Goal: Task Accomplishment & Management: Complete application form

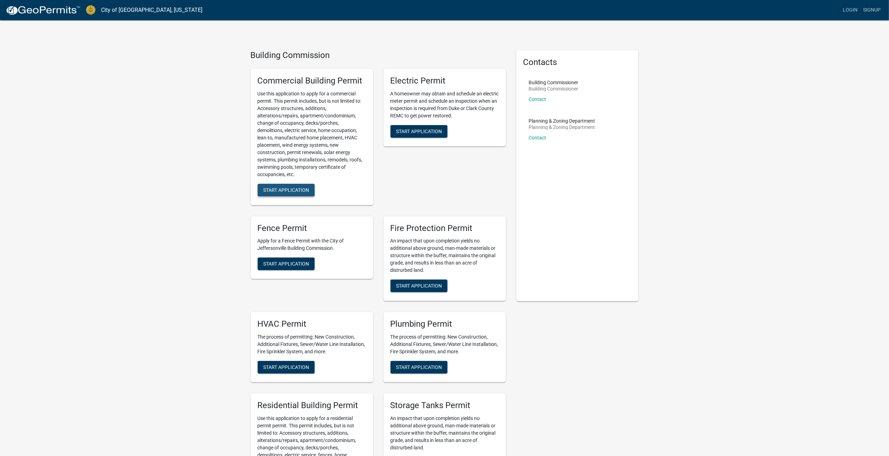
click at [295, 189] on span "Start Application" at bounding box center [286, 190] width 46 height 6
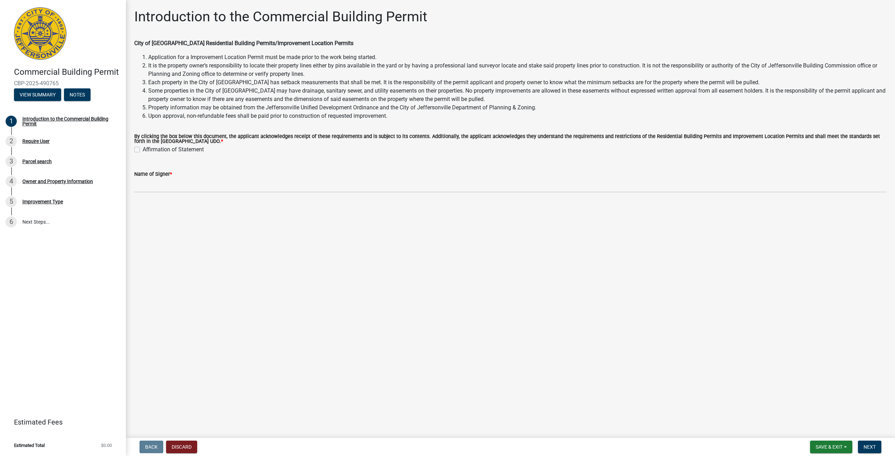
click at [143, 151] on label "Affirmation of Statement" at bounding box center [173, 149] width 61 height 8
click at [143, 150] on input "Affirmation of Statement" at bounding box center [145, 147] width 5 height 5
click at [143, 151] on label "Affirmation of Statement" at bounding box center [173, 149] width 61 height 8
click at [143, 150] on input "Affirmation of Statement" at bounding box center [145, 147] width 5 height 5
click at [143, 150] on label "Affirmation of Statement" at bounding box center [173, 149] width 61 height 8
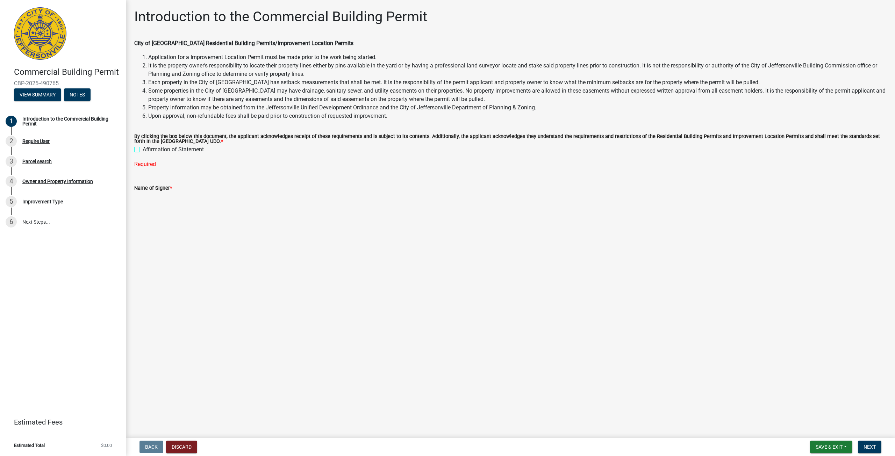
click at [143, 150] on input "Affirmation of Statement" at bounding box center [145, 147] width 5 height 5
checkbox input "true"
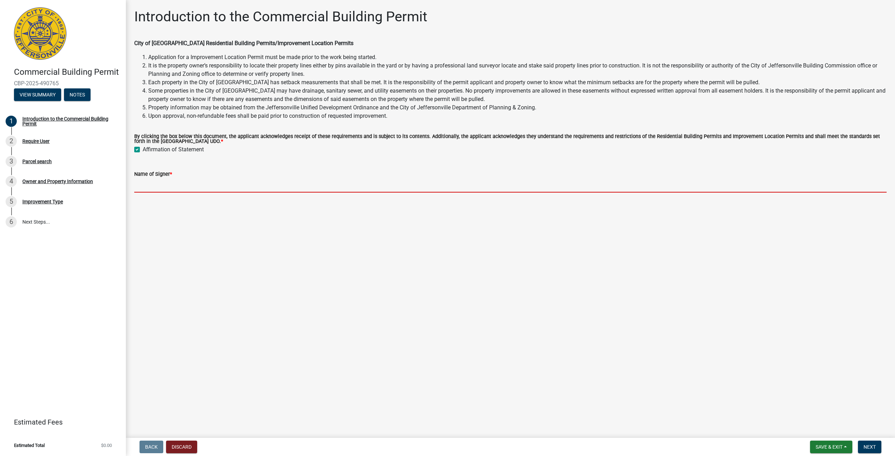
click at [156, 187] on input "Name of Signer *" at bounding box center [510, 185] width 752 height 14
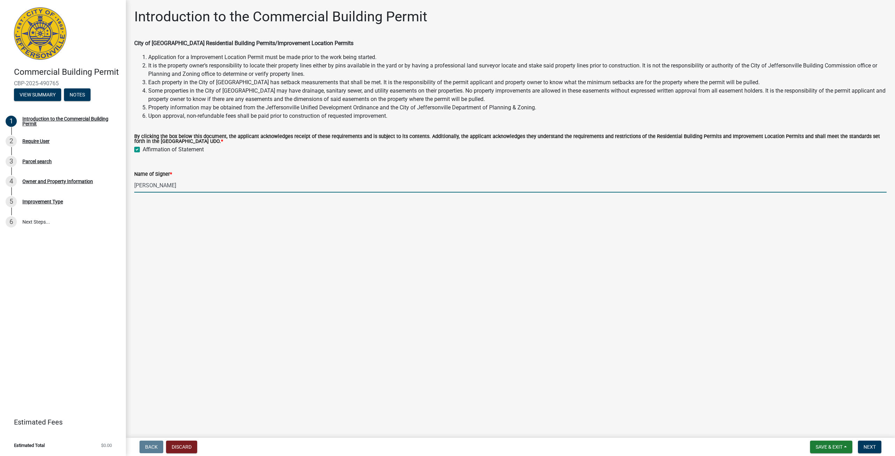
type input "[PERSON_NAME]"
click at [872, 445] on span "Next" at bounding box center [869, 447] width 12 height 6
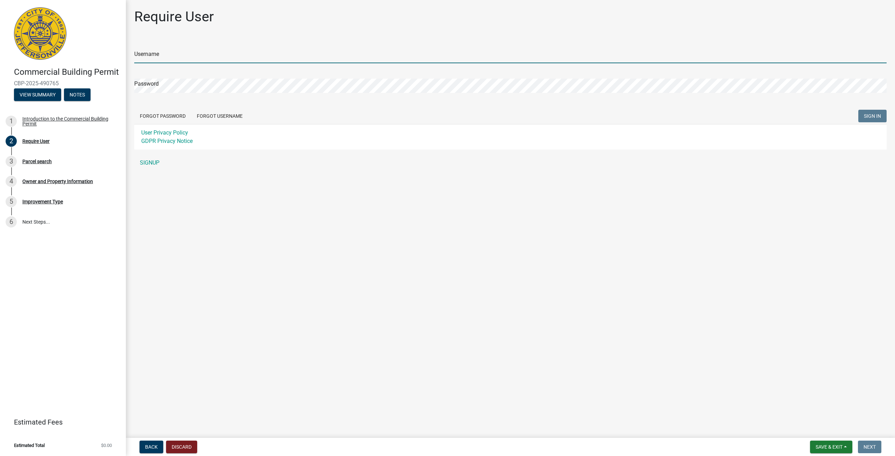
click at [150, 56] on input "Username" at bounding box center [510, 56] width 752 height 14
type input "estimating.dcm@gmail.com"
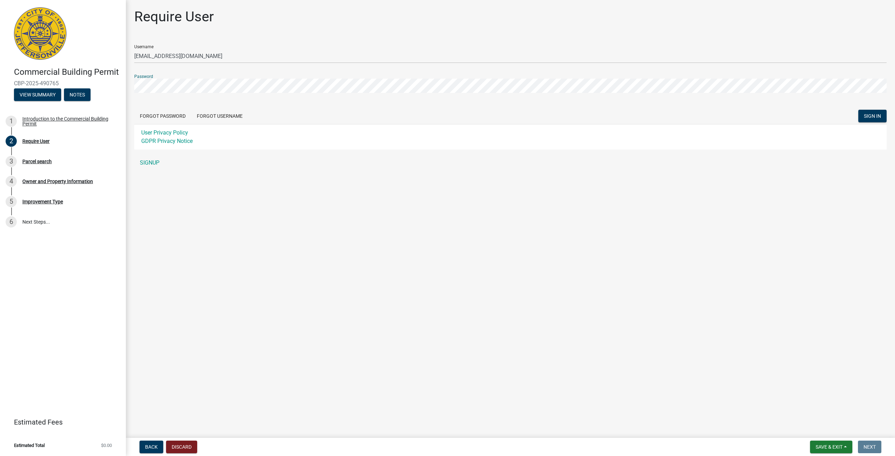
click at [858, 110] on button "SIGN IN" at bounding box center [872, 116] width 28 height 13
click at [869, 121] on button "SIGN IN" at bounding box center [872, 116] width 28 height 13
click at [868, 115] on span "SIGN IN" at bounding box center [871, 116] width 17 height 6
click at [174, 114] on button "Forgot Password" at bounding box center [162, 116] width 57 height 13
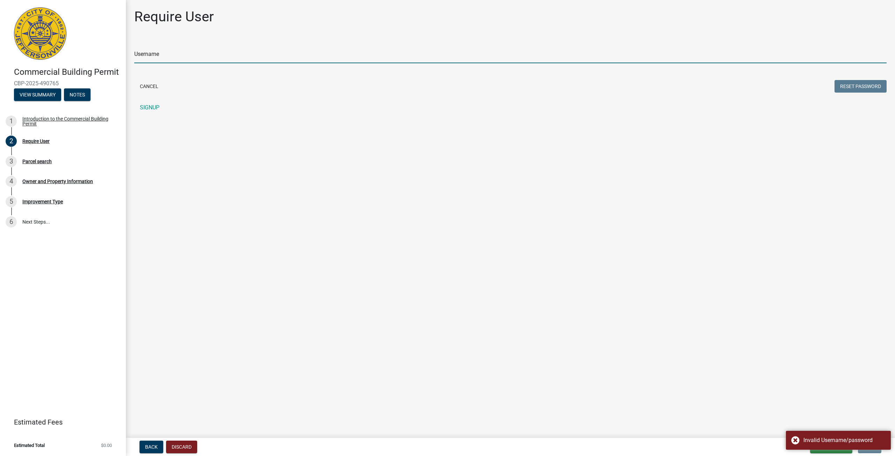
click at [161, 56] on input "Username" at bounding box center [510, 56] width 752 height 14
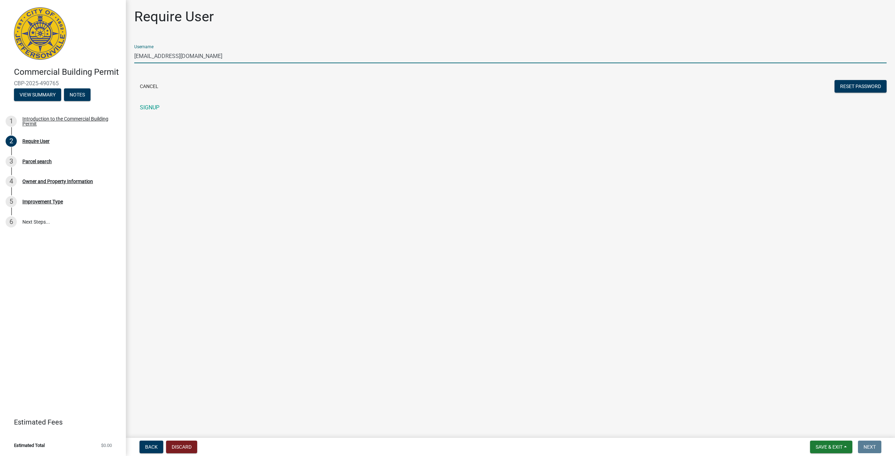
type input "estimating.dcm@gmail.com"
click at [834, 80] on button "Reset Password" at bounding box center [860, 86] width 52 height 13
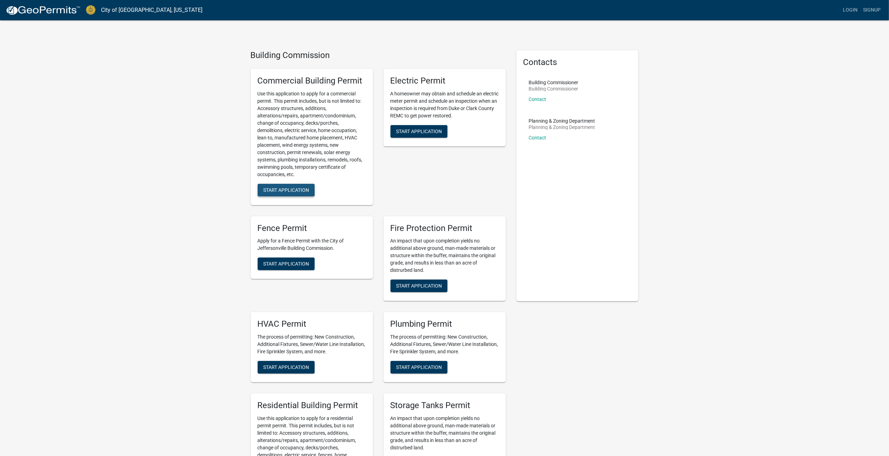
click at [265, 186] on button "Start Application" at bounding box center [286, 190] width 57 height 13
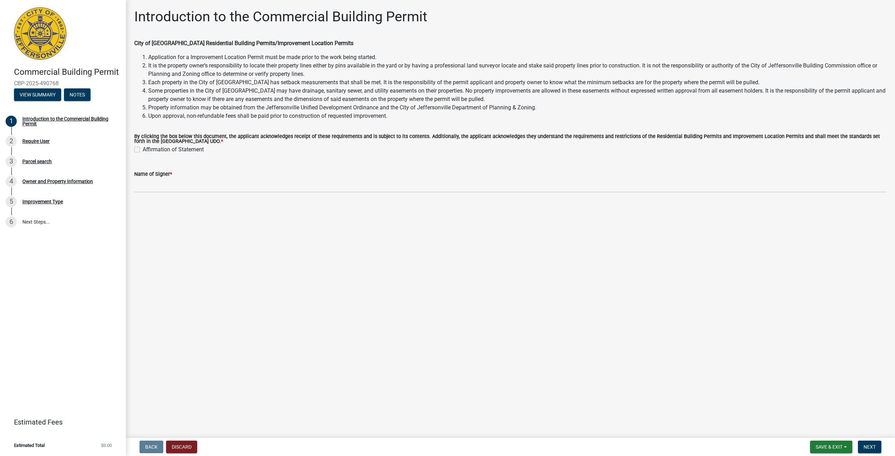
click at [143, 149] on label "Affirmation of Statement" at bounding box center [173, 149] width 61 height 8
click at [143, 149] on input "Affirmation of Statement" at bounding box center [145, 147] width 5 height 5
checkbox input "true"
click at [866, 446] on span "Next" at bounding box center [869, 447] width 12 height 6
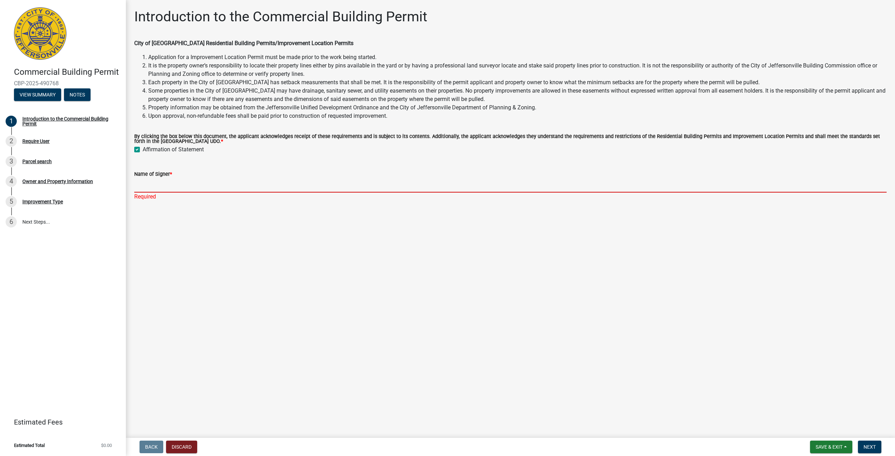
click at [182, 187] on input "Name of Signer *" at bounding box center [510, 185] width 752 height 14
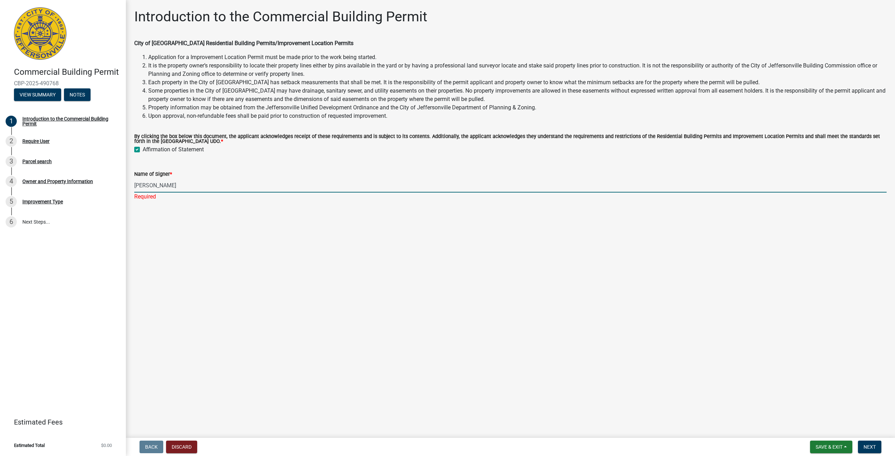
type input "[PERSON_NAME]"
click at [867, 447] on span "Next" at bounding box center [869, 447] width 12 height 6
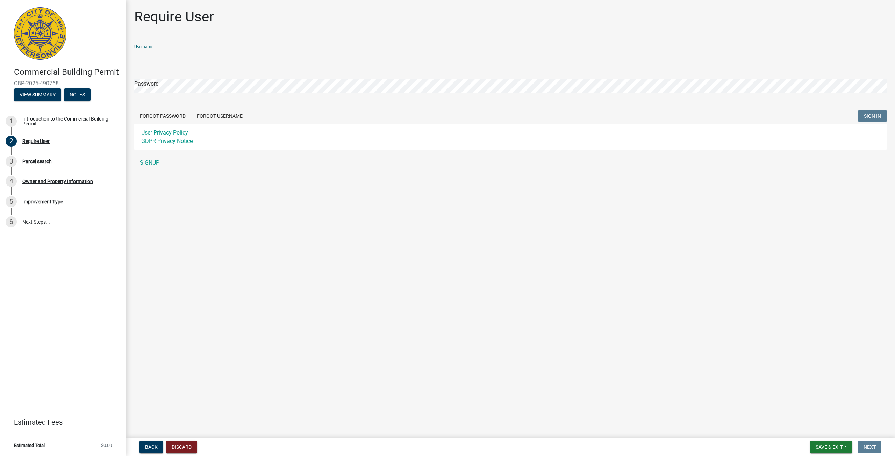
click at [179, 60] on input "Username" at bounding box center [510, 56] width 752 height 14
type input "johnsloan.dcm@gmail.com"
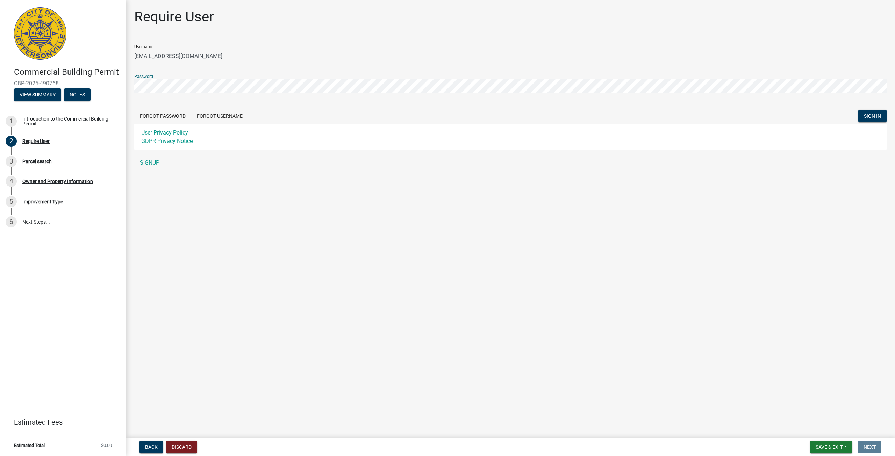
click at [858, 110] on button "SIGN IN" at bounding box center [872, 116] width 28 height 13
click at [160, 120] on button "Forgot Password" at bounding box center [162, 116] width 57 height 13
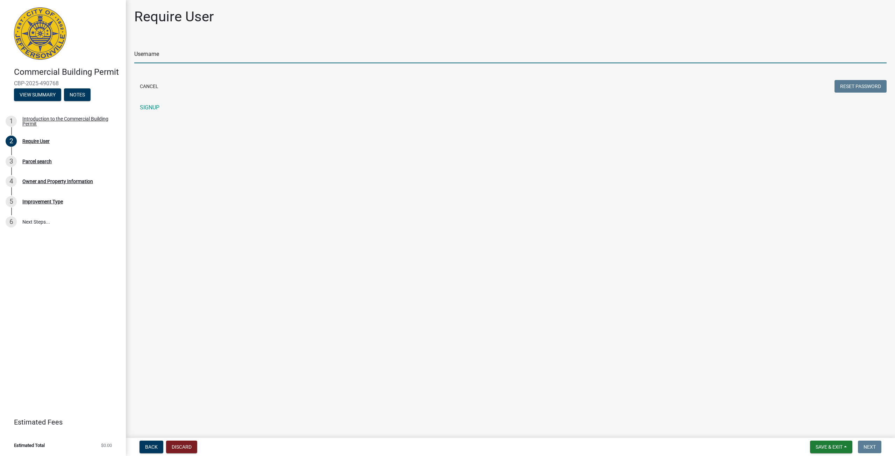
click at [355, 53] on input "Username" at bounding box center [510, 56] width 752 height 14
type input "o"
type input "johnsloan.dcm@gmail.com"
click at [834, 80] on button "Reset Password" at bounding box center [860, 86] width 52 height 13
click at [147, 120] on link "SIGNUP" at bounding box center [510, 122] width 752 height 14
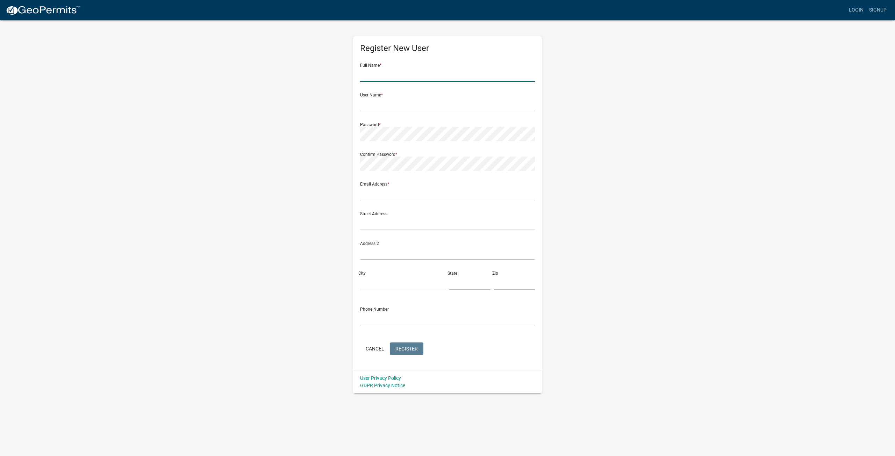
click at [365, 76] on input "text" at bounding box center [447, 74] width 175 height 14
type input "John"
type input "Sloan"
click button "Cancel" at bounding box center [375, 348] width 30 height 13
click at [365, 78] on input "text" at bounding box center [447, 74] width 175 height 14
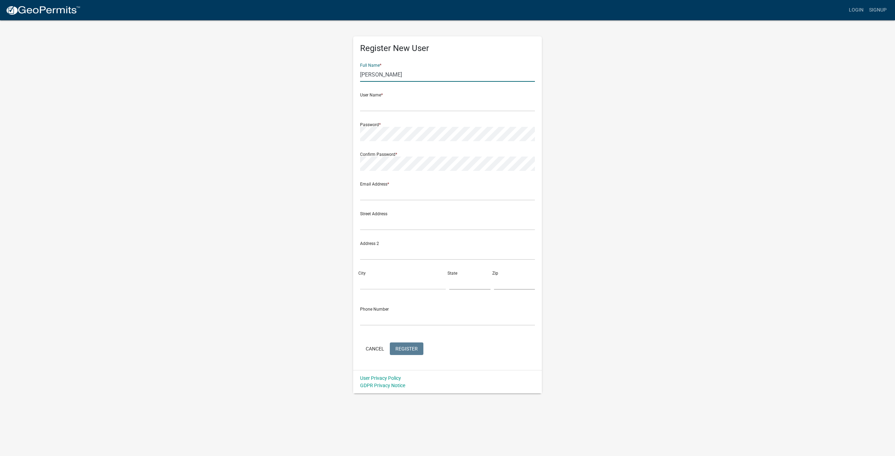
type input "John"
type input "Sloan"
type input "estimating.dcm@gmail.com"
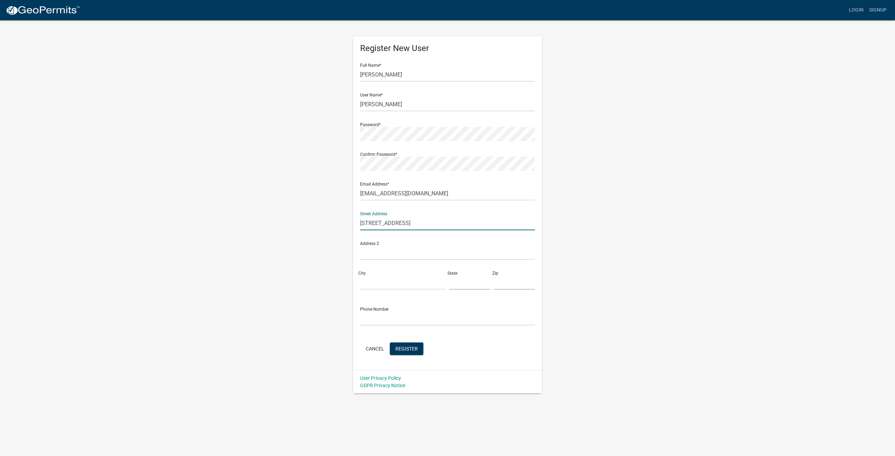
type input "12609 Highway 31 N"
type input "Memphis"
type input "IN"
type input "47143"
type input "502-294-6588"
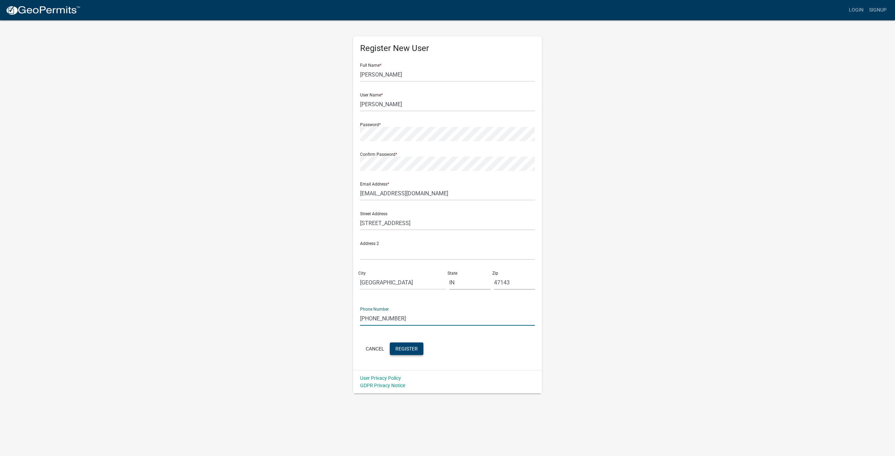
click at [414, 350] on span "Register" at bounding box center [406, 349] width 22 height 6
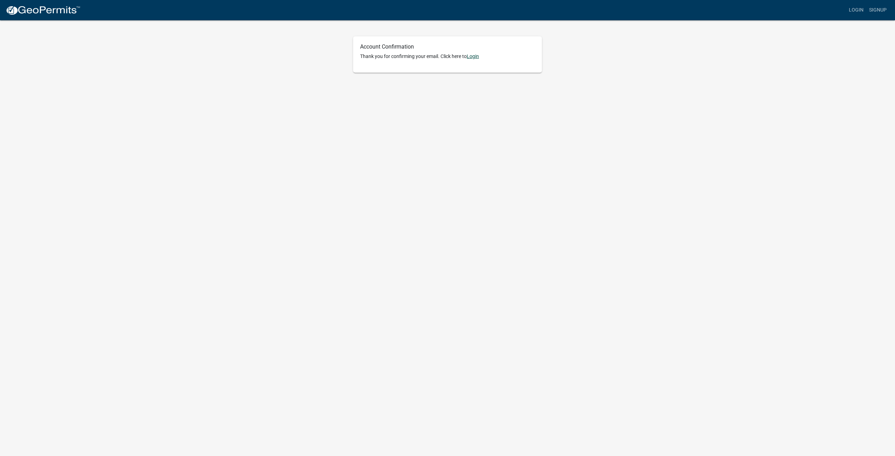
click at [473, 57] on link "Login" at bounding box center [473, 56] width 12 height 6
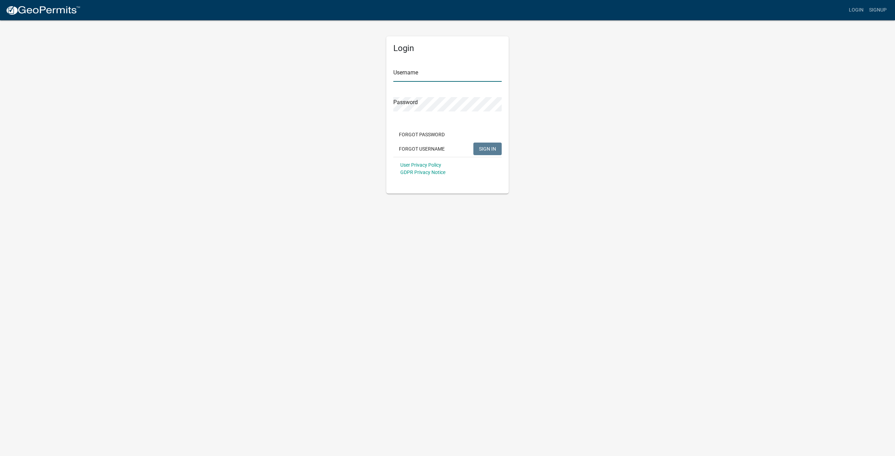
click at [415, 75] on input "Username" at bounding box center [447, 74] width 108 height 14
type input "estimating.dcm@gmail.com"
click at [473, 143] on button "SIGN IN" at bounding box center [487, 149] width 28 height 13
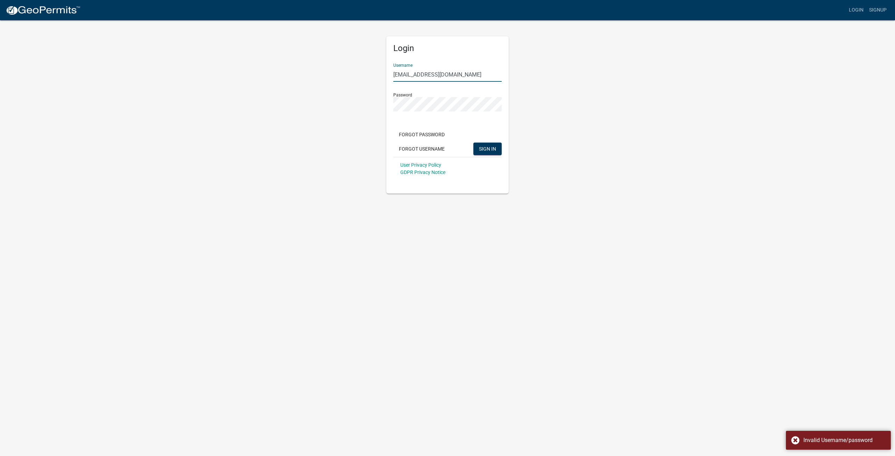
drag, startPoint x: 468, startPoint y: 73, endPoint x: 371, endPoint y: 73, distance: 96.4
click at [371, 73] on div "Login Username estimating.dcm@gmail.com Password Forgot Password Forgot Usernam…" at bounding box center [447, 107] width 398 height 174
type input "D"
type input "[PERSON_NAME]"
click at [473, 143] on button "SIGN IN" at bounding box center [487, 149] width 28 height 13
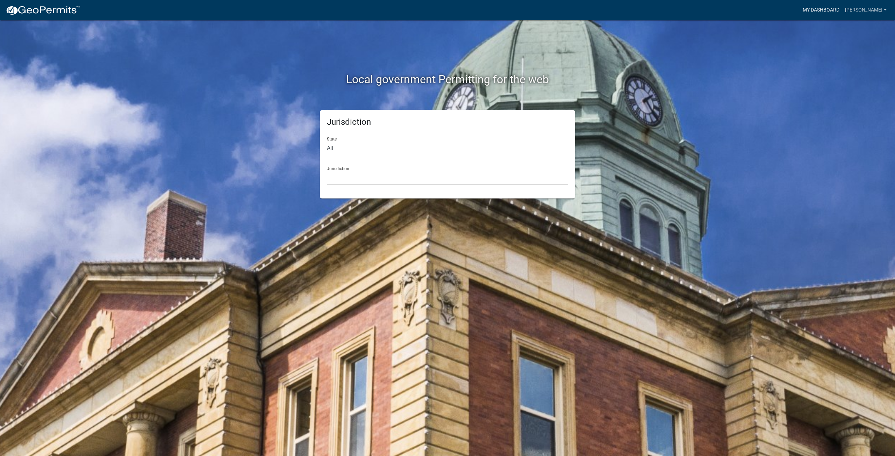
click at [837, 9] on link "My Dashboard" at bounding box center [821, 9] width 42 height 13
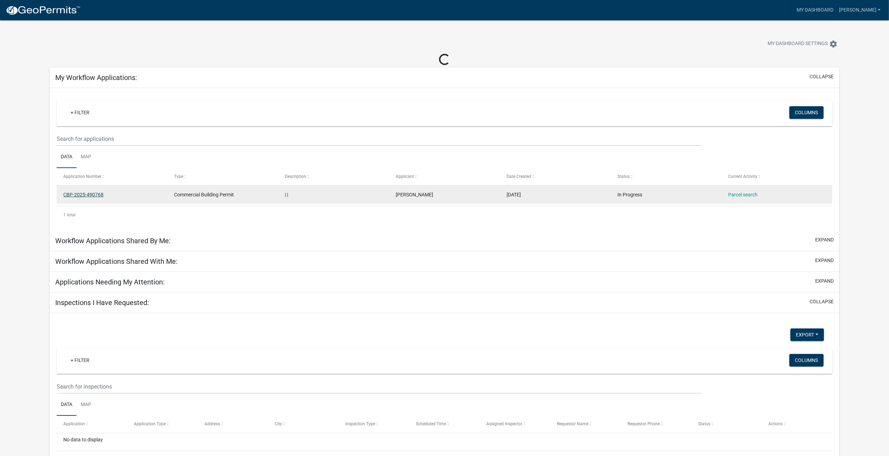
click at [87, 193] on link "CBP-2025-490768" at bounding box center [83, 195] width 40 height 6
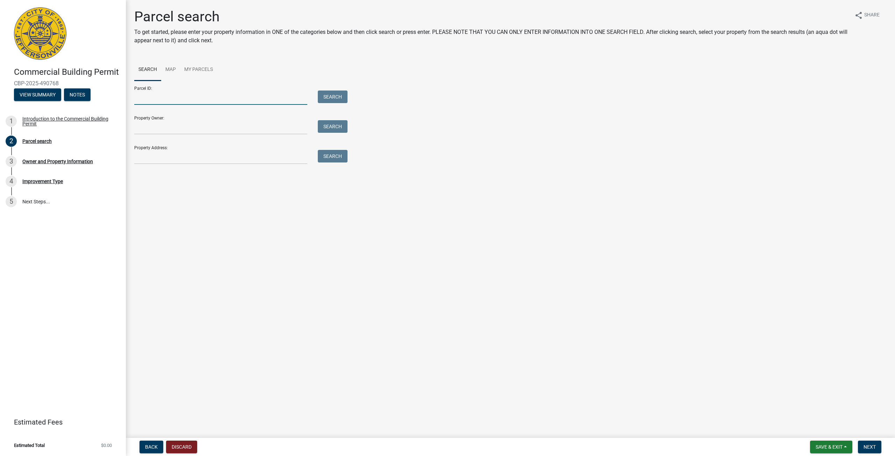
click at [154, 100] on input "Parcel ID:" at bounding box center [220, 98] width 173 height 14
type input "10-21-03-400-190.000-009"
click at [321, 100] on button "Search" at bounding box center [333, 97] width 30 height 13
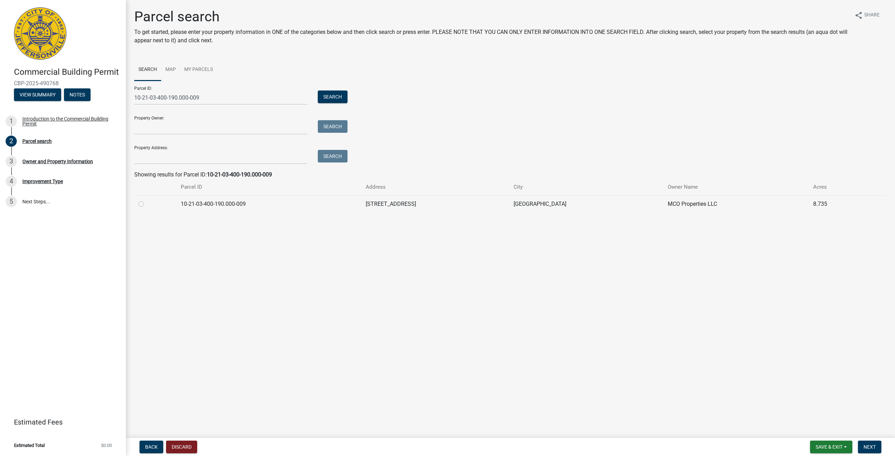
click at [147, 200] on label at bounding box center [147, 200] width 0 height 0
click at [147, 204] on input "radio" at bounding box center [149, 202] width 5 height 5
radio input "true"
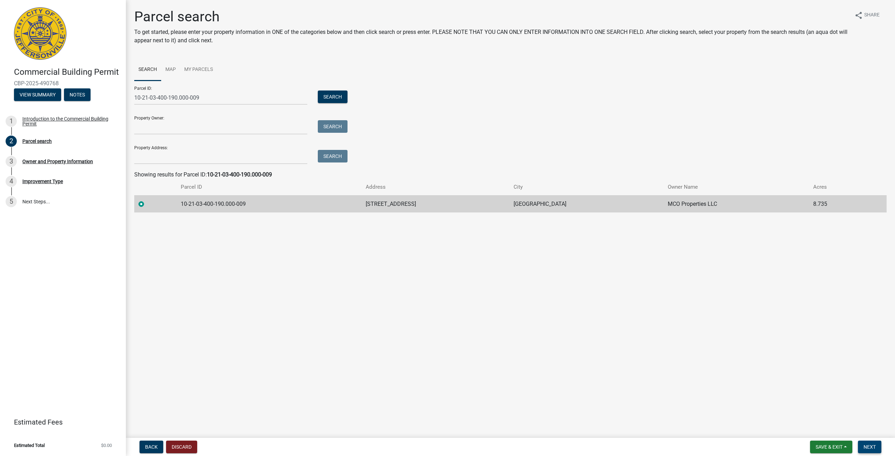
click at [876, 444] on button "Next" at bounding box center [869, 447] width 23 height 13
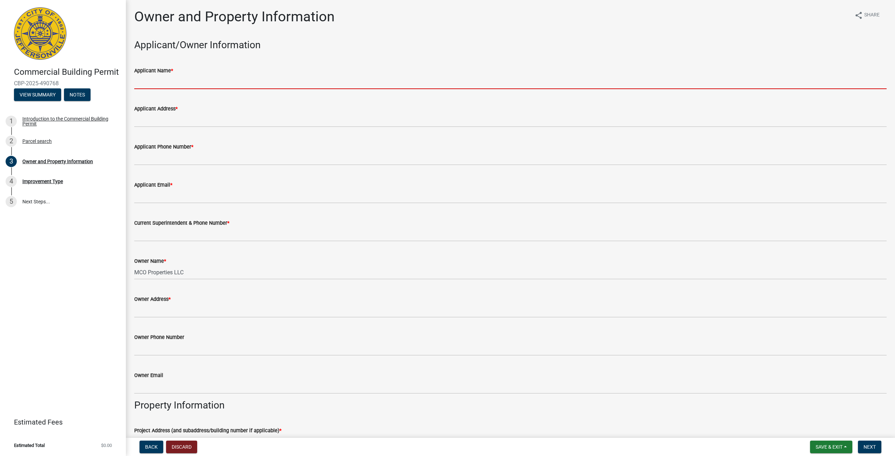
click at [155, 82] on input "Applicant Name *" at bounding box center [510, 82] width 752 height 14
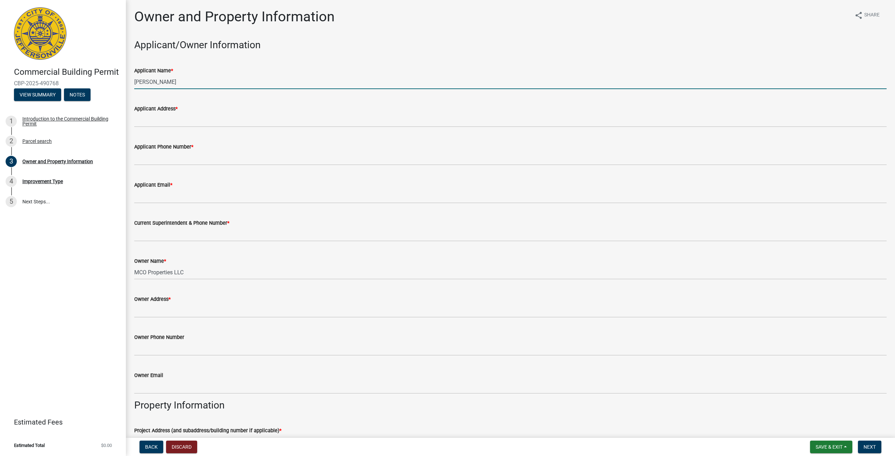
type input "[PERSON_NAME]"
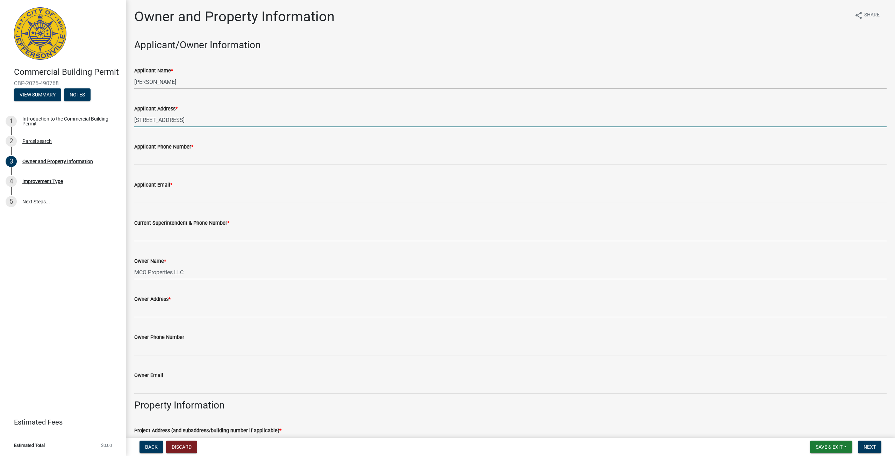
type input "12609 Us-31 Memphis, IN 47143"
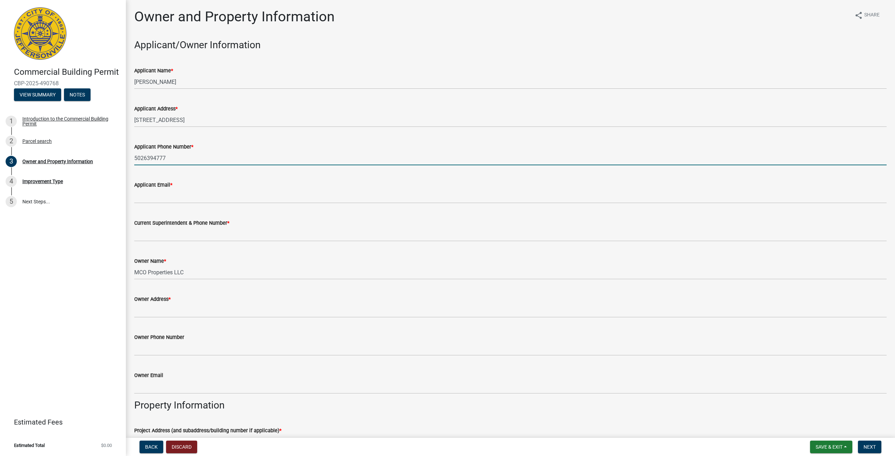
type input "5026394777"
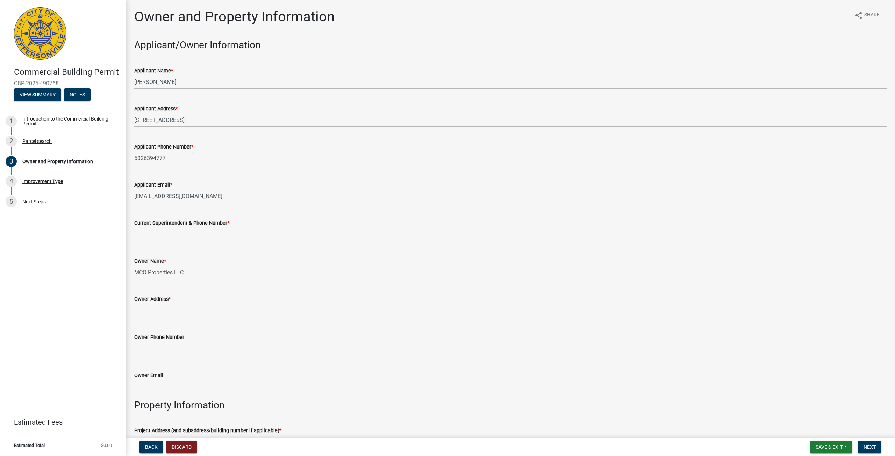
type input "estimating.dcm@gmail.com"
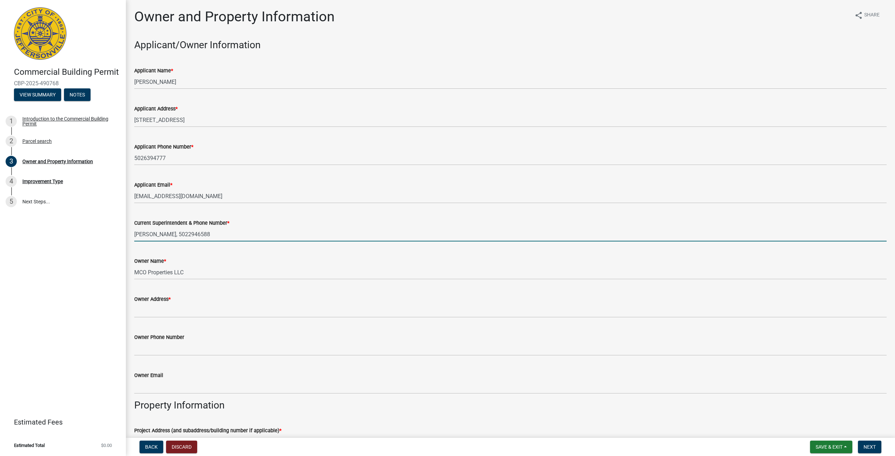
type input "John Sloan, 5022946588"
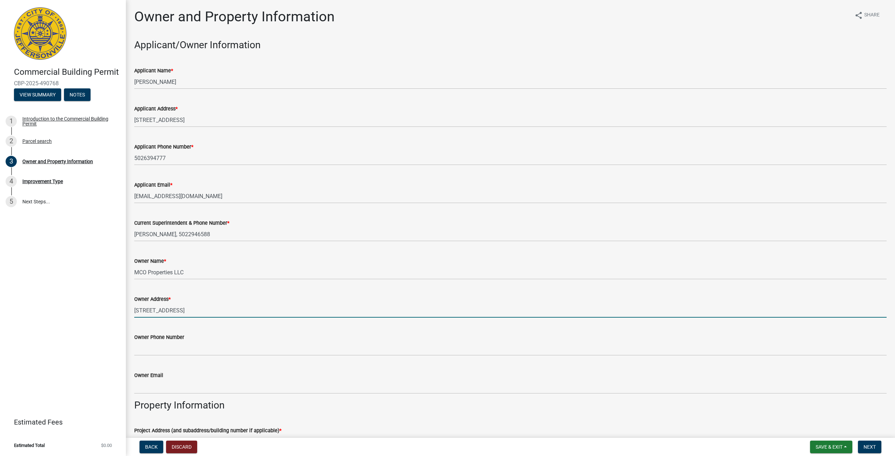
type input "P.O Box 1605, Jeffersonville, IN 47130"
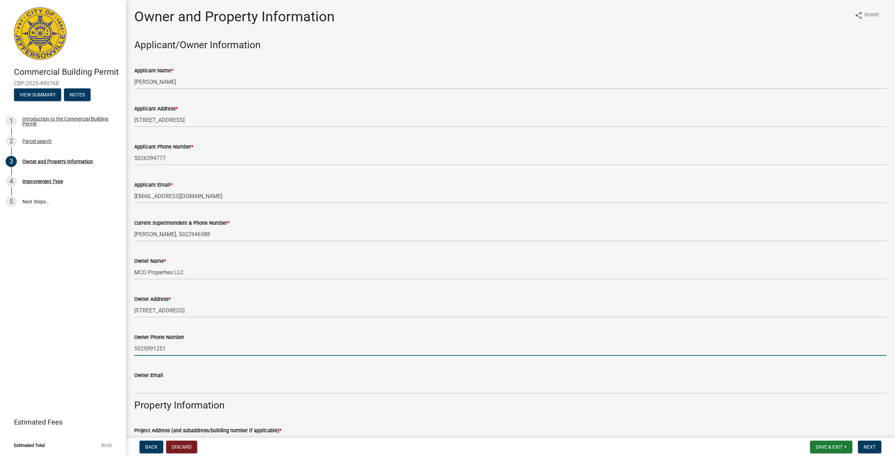
type input "5025991251"
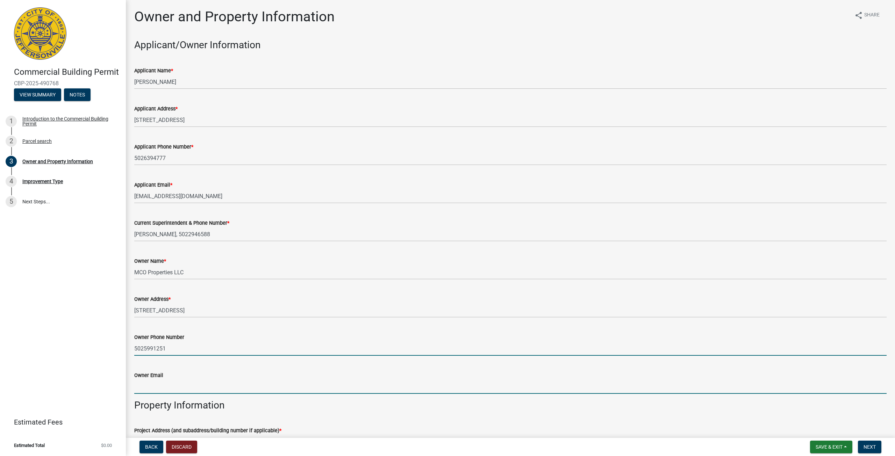
click at [170, 389] on input "Owner Email" at bounding box center [510, 386] width 752 height 14
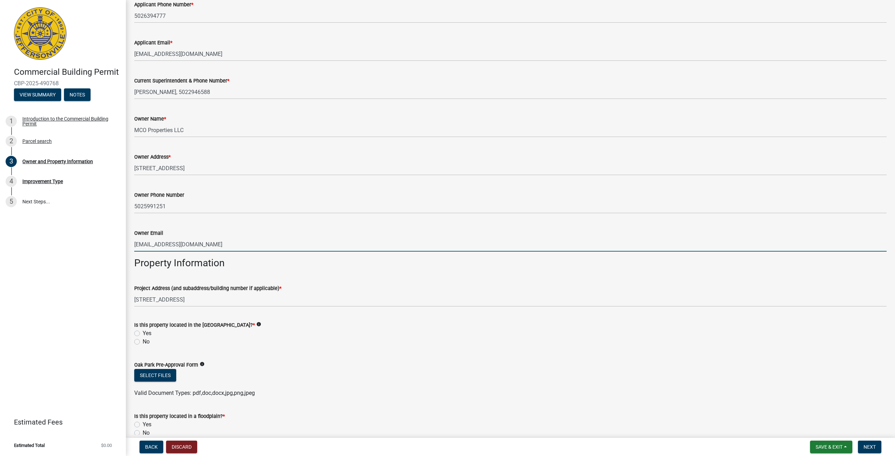
scroll to position [175, 0]
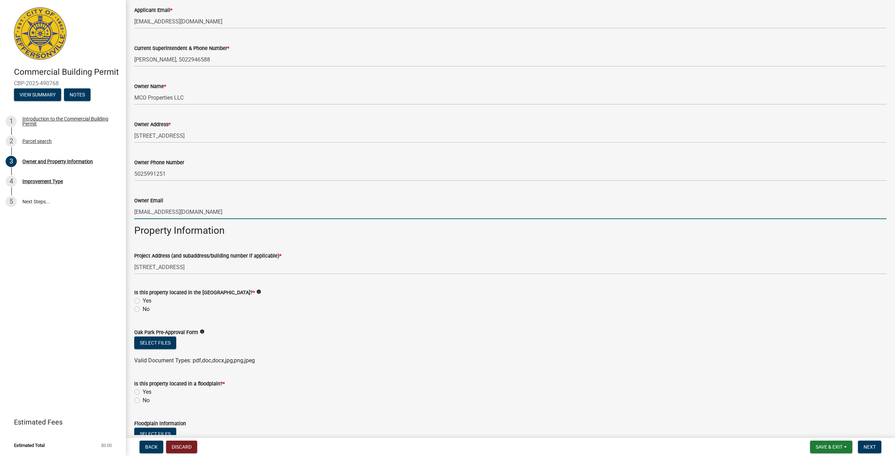
type input "matt@vcapts.com"
click at [193, 324] on form "Oak Park Pre-Approval Form info Select files Valid Document Types: pdf,doc,docx…" at bounding box center [510, 342] width 752 height 45
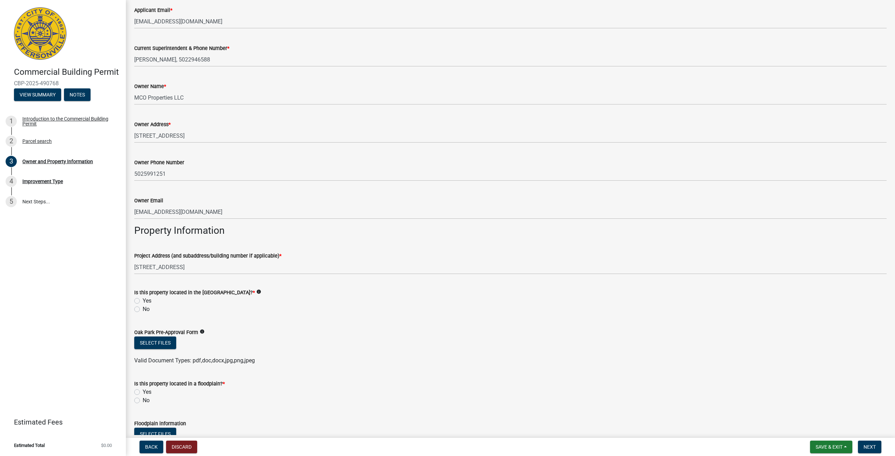
click at [143, 309] on label "No" at bounding box center [146, 309] width 7 height 8
click at [143, 309] on input "No" at bounding box center [145, 307] width 5 height 5
radio input "true"
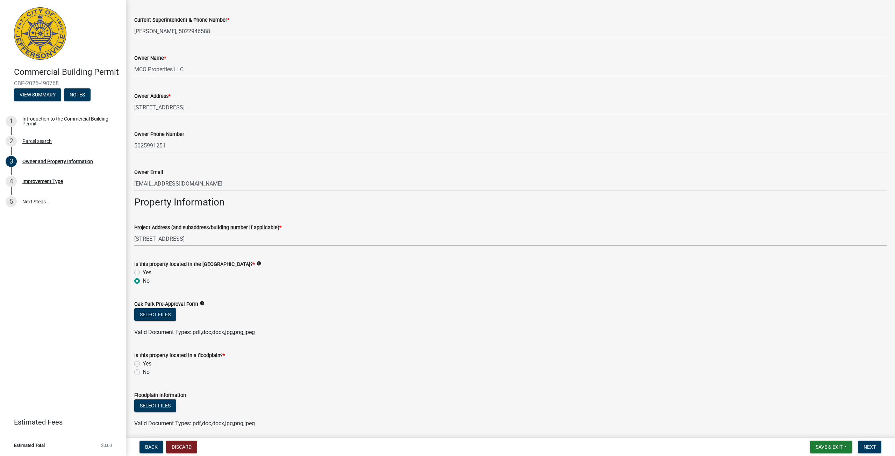
scroll to position [210, 0]
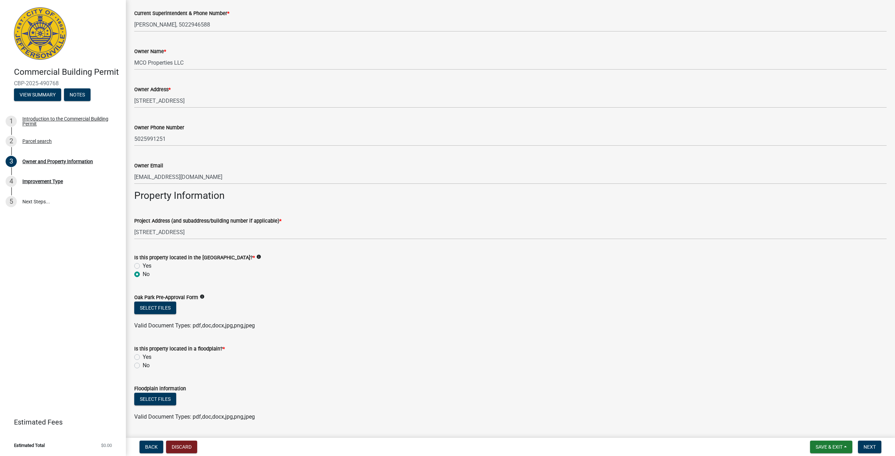
click at [140, 366] on div "No" at bounding box center [510, 365] width 752 height 8
click at [143, 366] on label "No" at bounding box center [146, 365] width 7 height 8
click at [143, 366] on input "No" at bounding box center [145, 363] width 5 height 5
radio input "true"
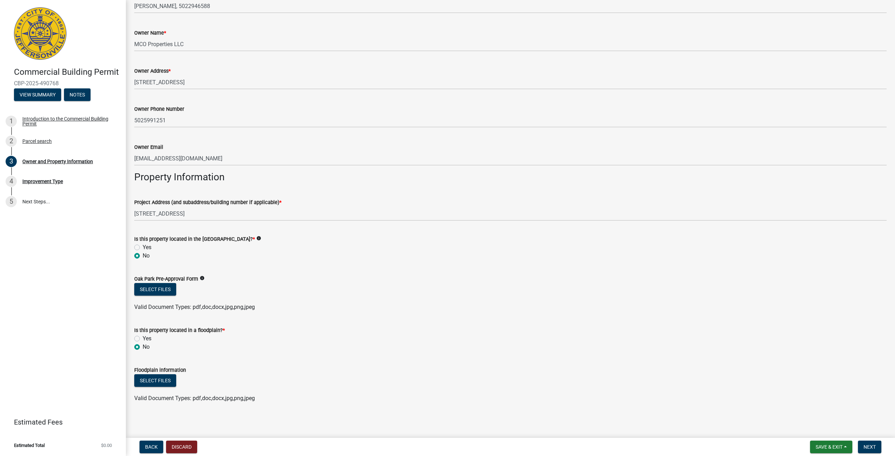
scroll to position [229, 0]
click at [866, 447] on span "Next" at bounding box center [869, 447] width 12 height 6
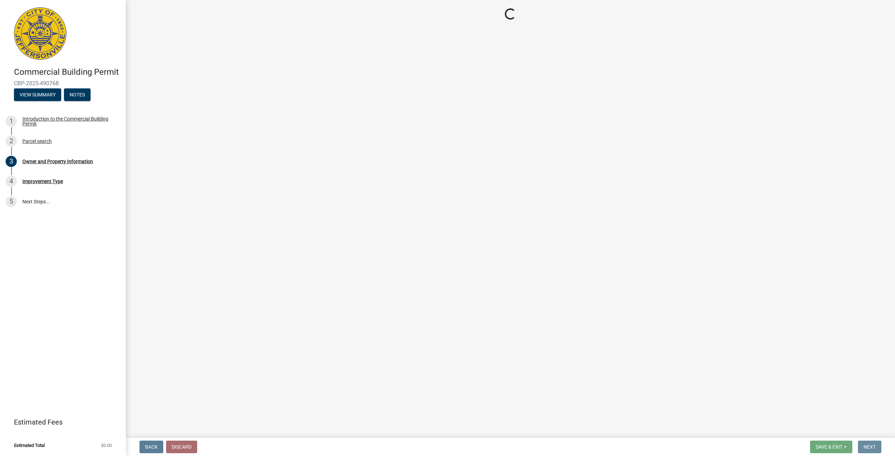
scroll to position [0, 0]
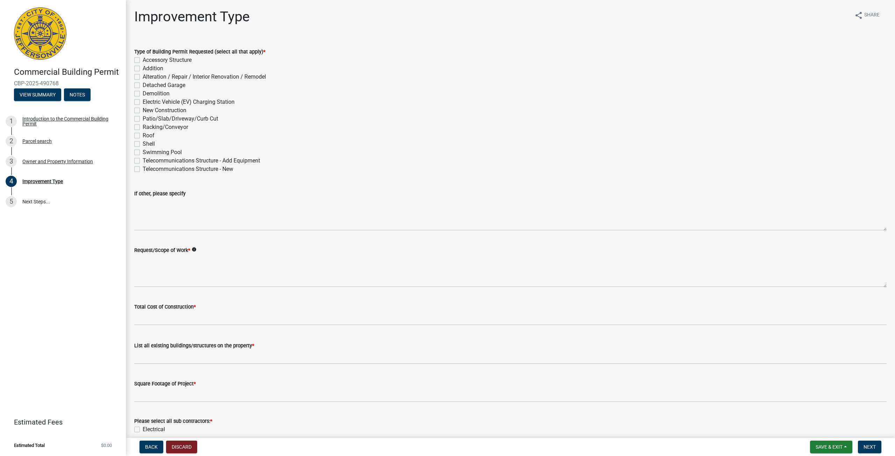
click at [143, 109] on label "New Construction" at bounding box center [165, 110] width 44 height 8
click at [143, 109] on input "New Construction" at bounding box center [145, 108] width 5 height 5
checkbox input "true"
checkbox input "false"
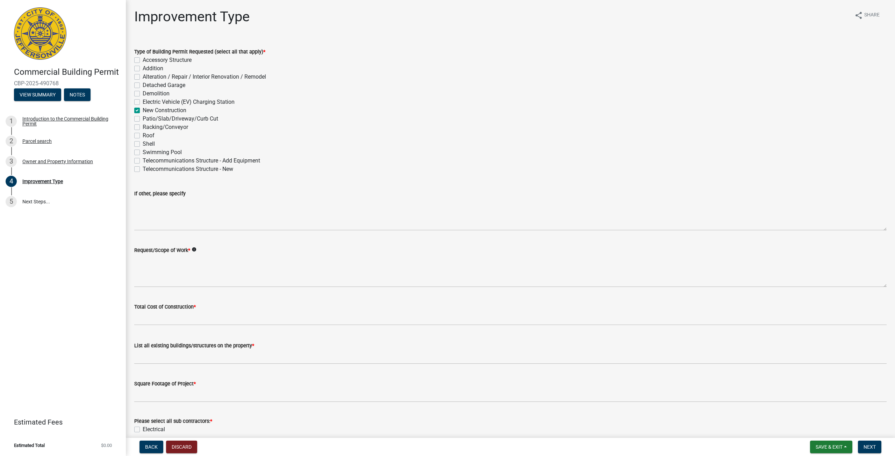
checkbox input "false"
checkbox input "true"
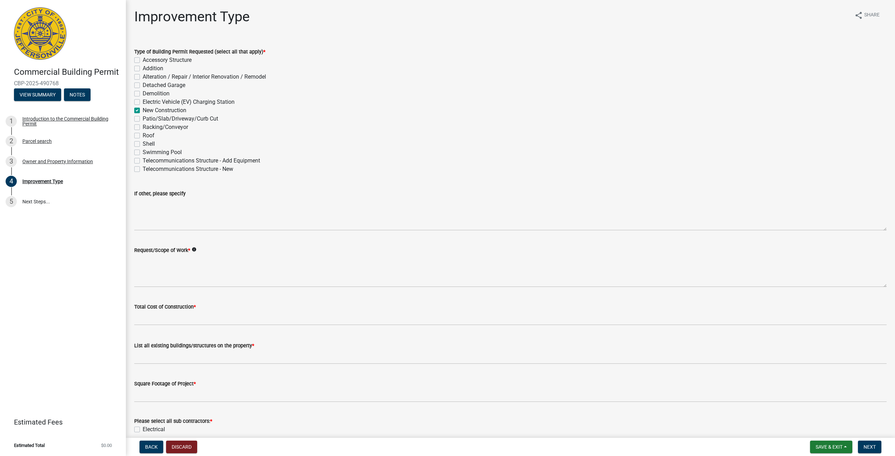
checkbox input "false"
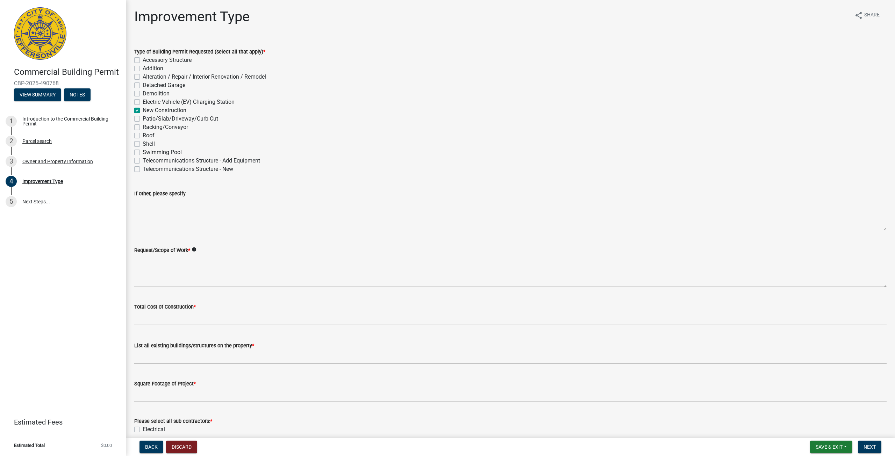
checkbox input "false"
click at [180, 269] on textarea "Request/Scope of Work *" at bounding box center [510, 270] width 752 height 33
type textarea "Bldg. 4: 24 Unit Apartment Building, Ground Up Construction"
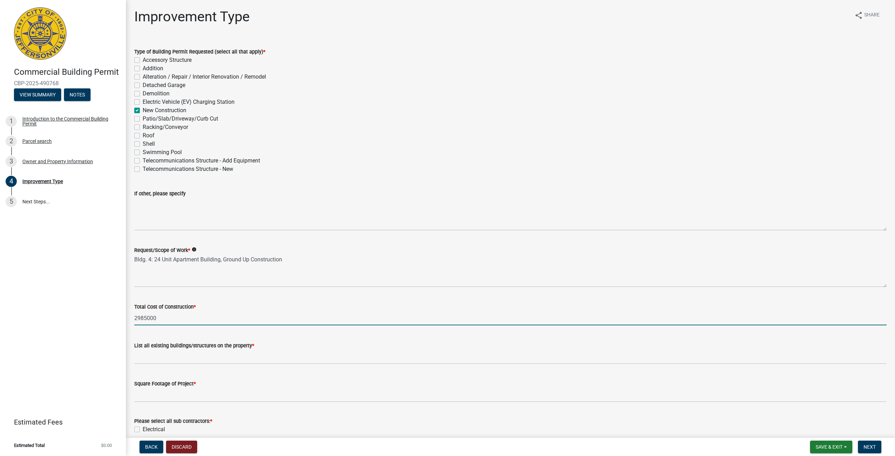
type input "2985000"
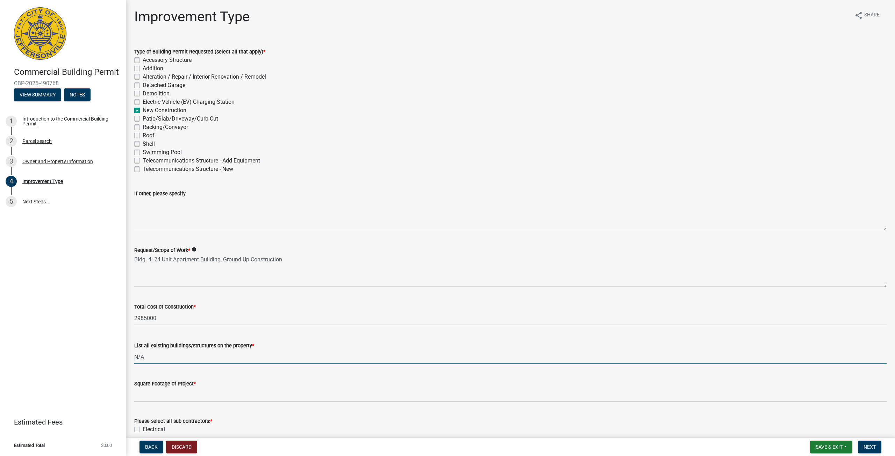
type input "N/A"
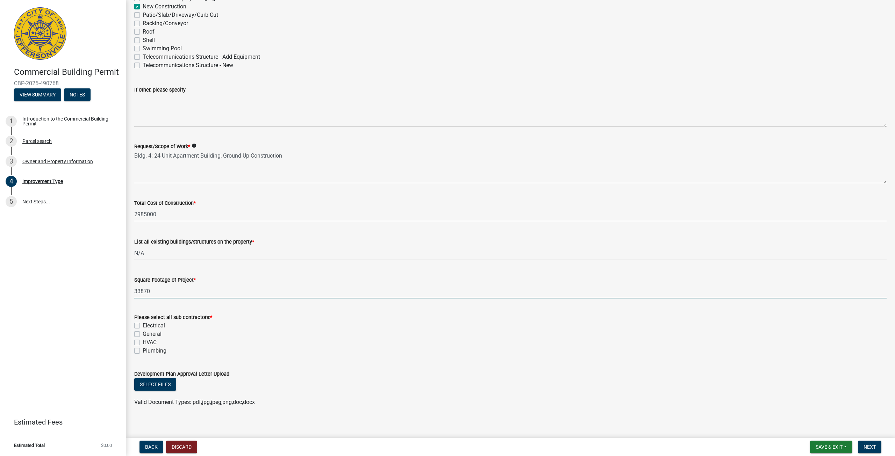
scroll to position [105, 0]
type input "33870"
click at [143, 326] on label "Electrical" at bounding box center [154, 324] width 22 height 8
click at [143, 325] on input "Electrical" at bounding box center [145, 322] width 5 height 5
checkbox input "true"
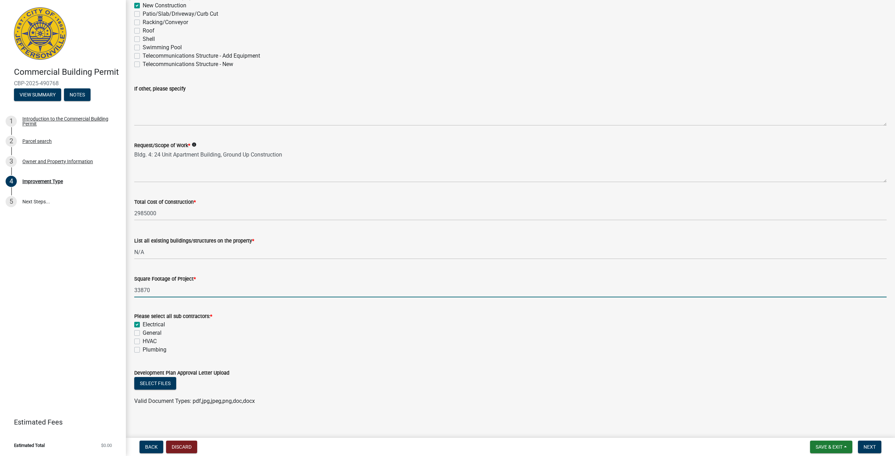
checkbox input "false"
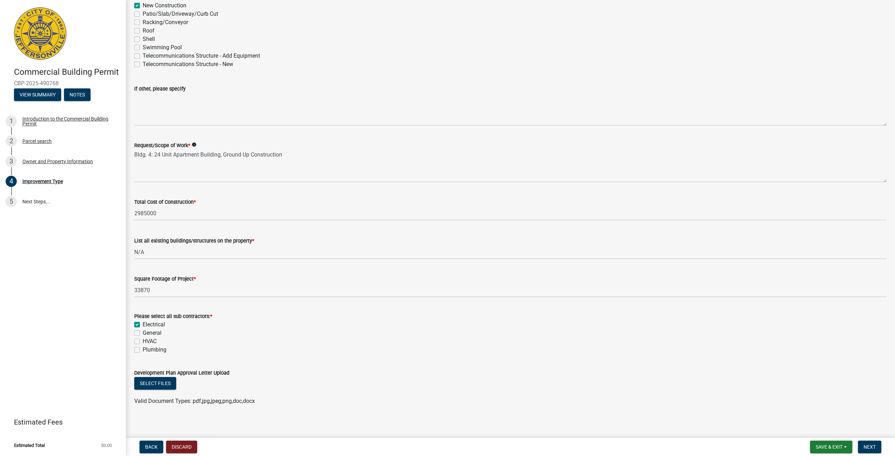
click at [143, 333] on label "General" at bounding box center [152, 333] width 19 height 8
click at [143, 333] on input "General" at bounding box center [145, 331] width 5 height 5
checkbox input "true"
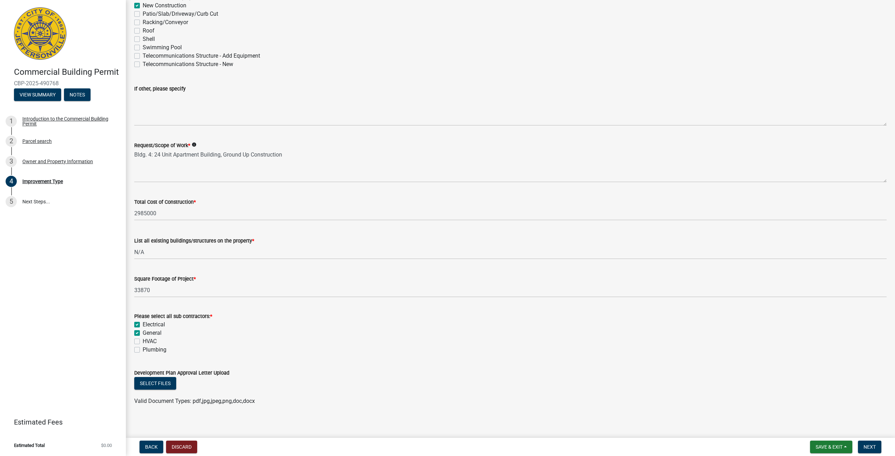
checkbox input "false"
click at [143, 326] on label "Electrical" at bounding box center [154, 324] width 22 height 8
click at [143, 325] on input "Electrical" at bounding box center [145, 322] width 5 height 5
checkbox input "false"
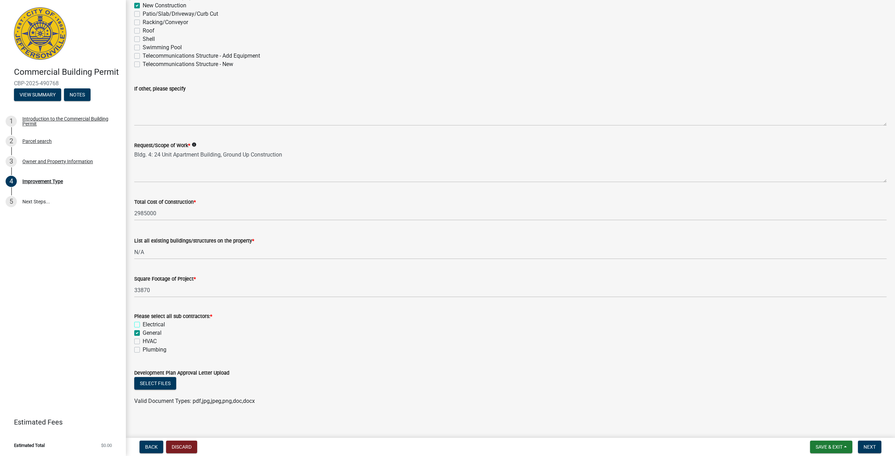
checkbox input "true"
checkbox input "false"
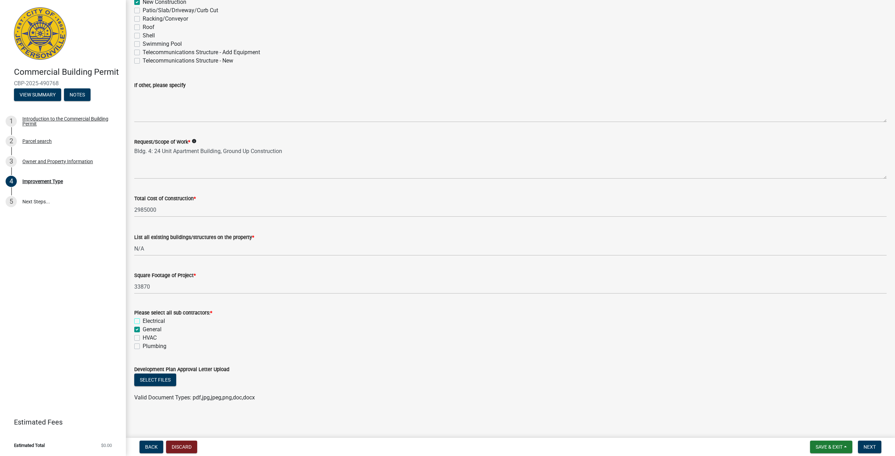
scroll to position [108, 0]
click at [164, 376] on button "Select files" at bounding box center [155, 380] width 42 height 13
click at [172, 378] on button "Select files" at bounding box center [155, 380] width 42 height 13
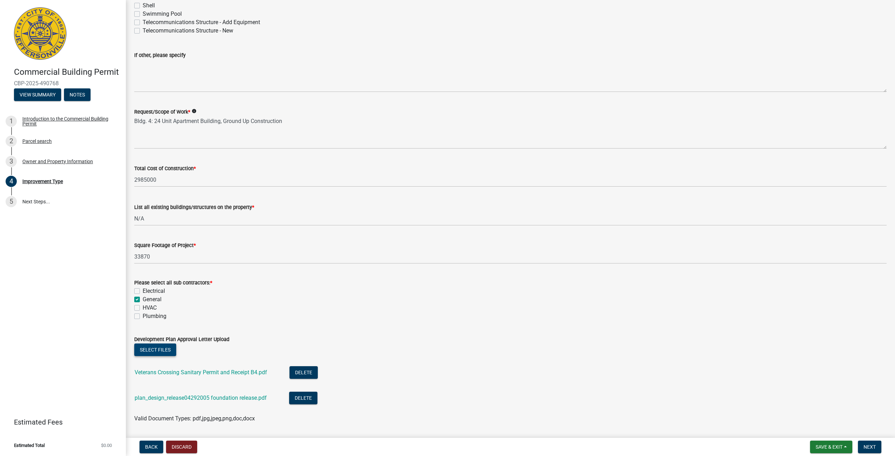
scroll to position [159, 0]
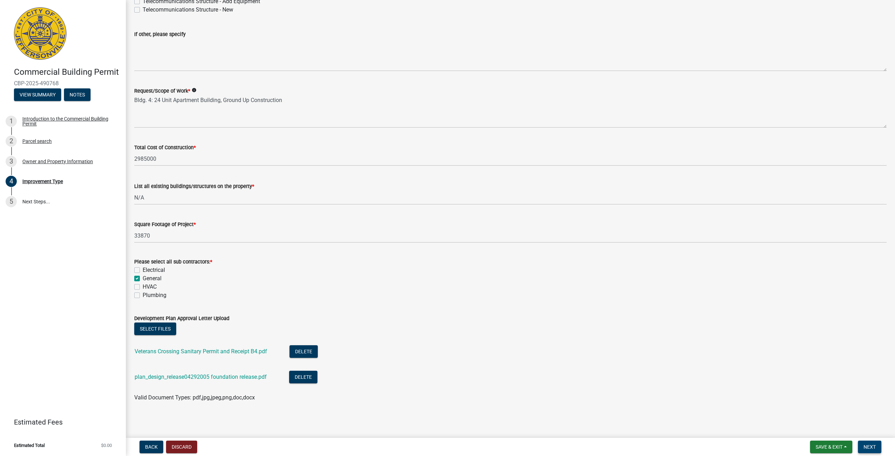
click at [863, 447] on button "Next" at bounding box center [869, 447] width 23 height 13
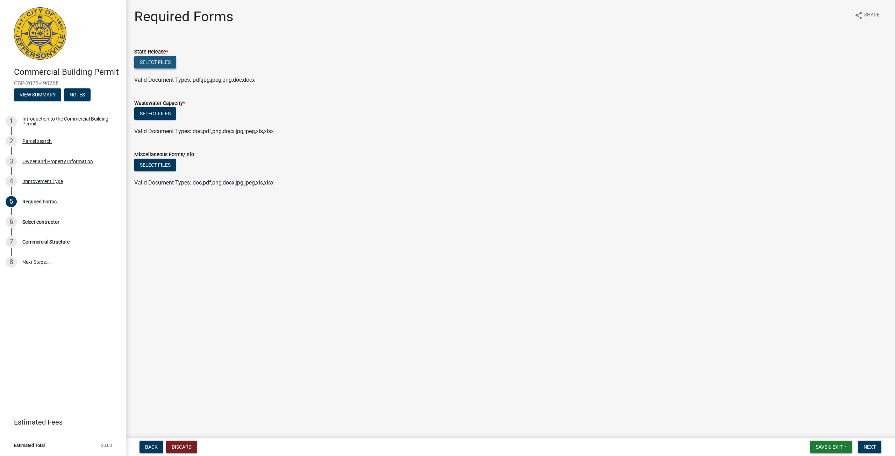
click at [167, 65] on button "Select files" at bounding box center [155, 62] width 42 height 13
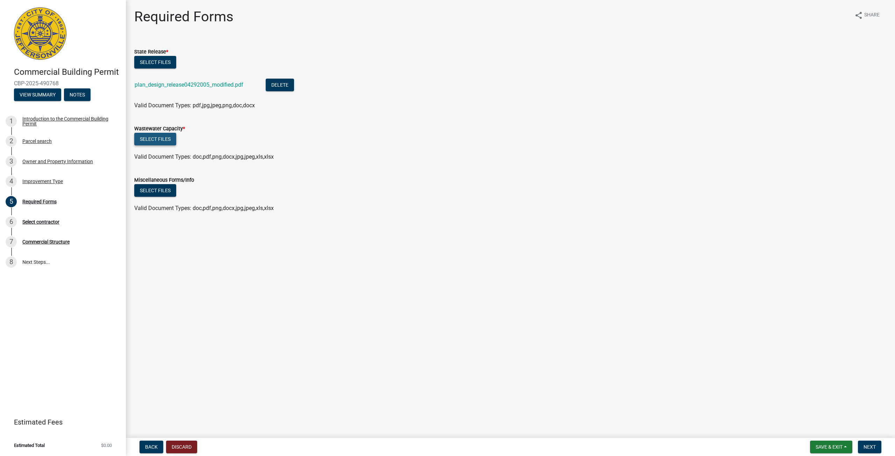
click at [162, 142] on button "Select files" at bounding box center [155, 139] width 42 height 13
click at [166, 141] on button "Select files" at bounding box center [155, 139] width 42 height 13
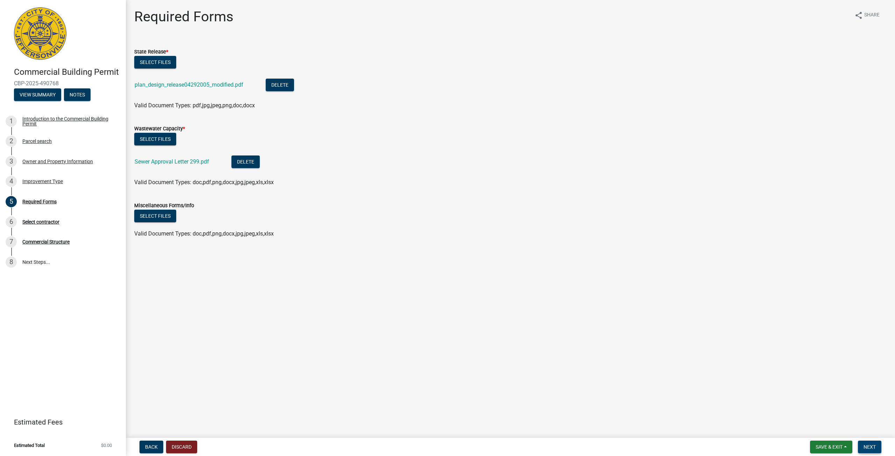
click at [876, 445] on button "Next" at bounding box center [869, 447] width 23 height 13
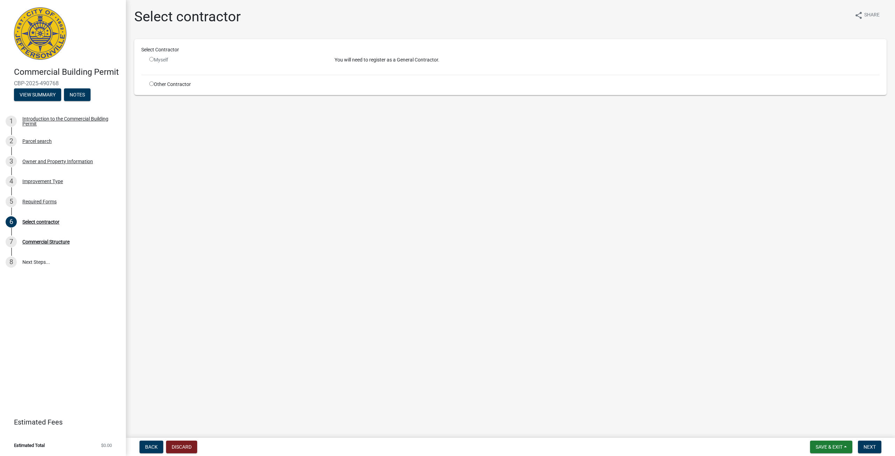
click at [152, 59] on input "radio" at bounding box center [151, 59] width 5 height 5
click at [150, 58] on input "radio" at bounding box center [151, 59] width 5 height 5
radio input "false"
click at [152, 82] on input "radio" at bounding box center [151, 83] width 5 height 5
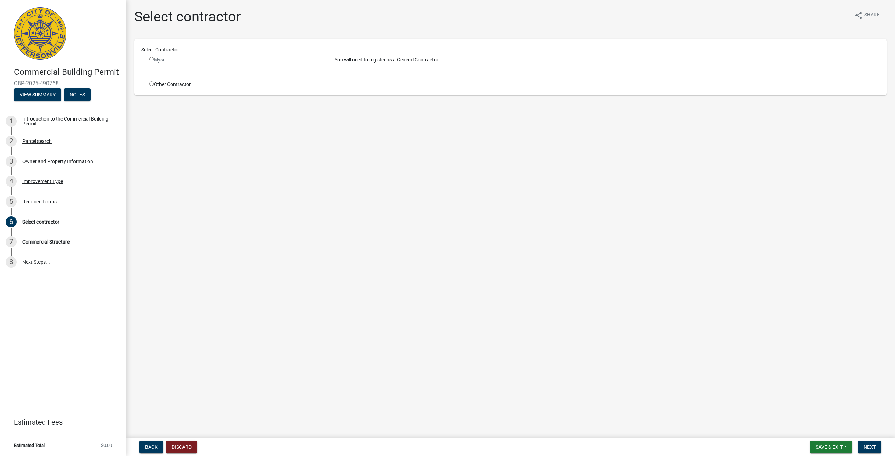
radio input "true"
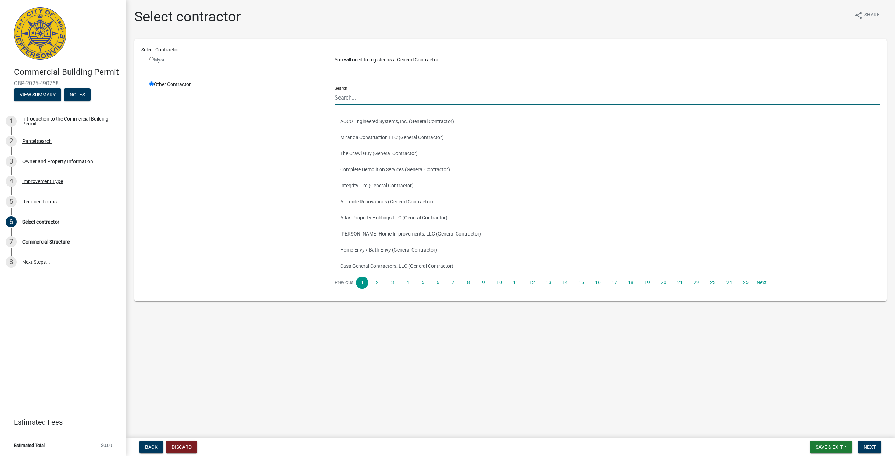
click at [364, 100] on input "Search" at bounding box center [606, 98] width 545 height 14
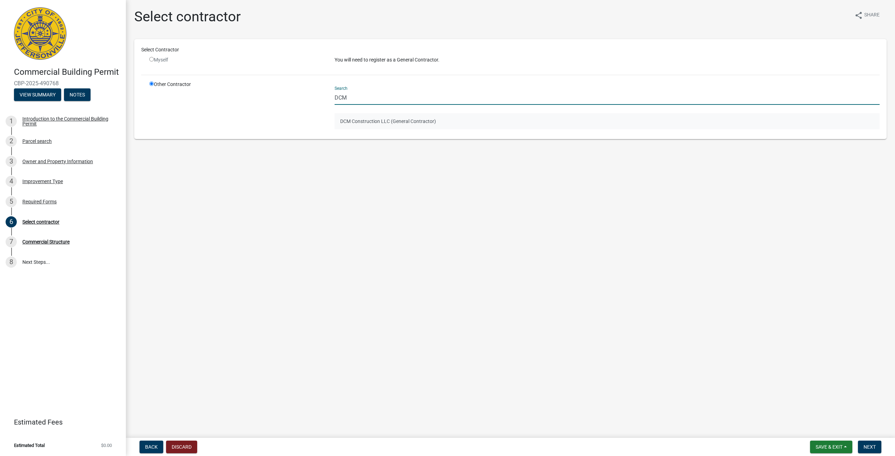
type input "DCM"
click at [436, 122] on button "DCM Construction LLC (General Contractor)" at bounding box center [606, 121] width 545 height 16
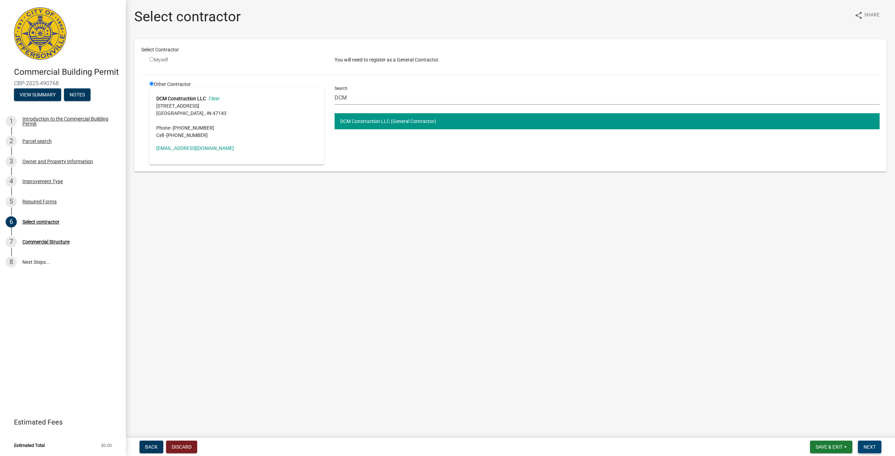
click at [862, 443] on button "Next" at bounding box center [869, 447] width 23 height 13
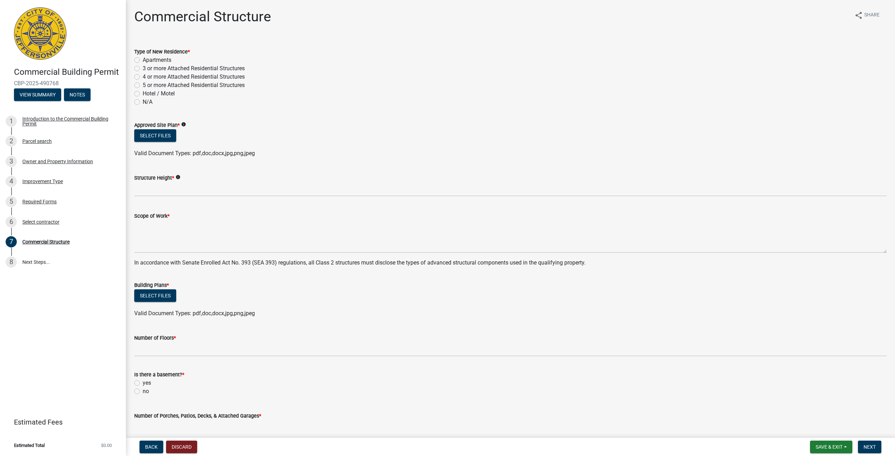
click at [143, 60] on label "Apartments" at bounding box center [157, 60] width 29 height 8
click at [143, 60] on input "Apartments" at bounding box center [145, 58] width 5 height 5
radio input "true"
click at [153, 132] on button "Select files" at bounding box center [155, 135] width 42 height 13
click at [156, 140] on button "Select files" at bounding box center [155, 135] width 42 height 13
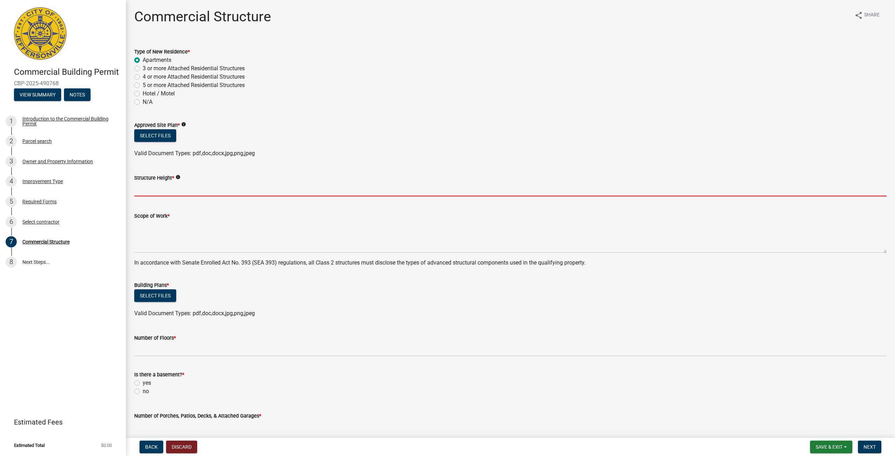
click at [168, 187] on input "Structure Height *" at bounding box center [510, 189] width 752 height 14
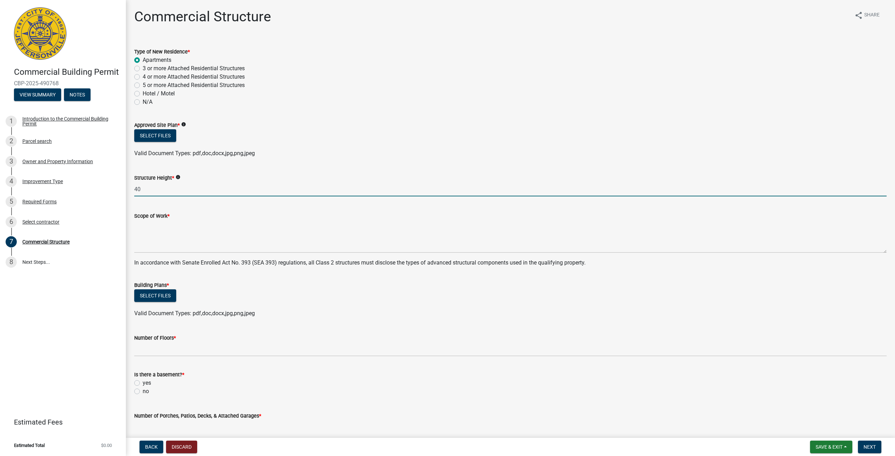
type input "40"
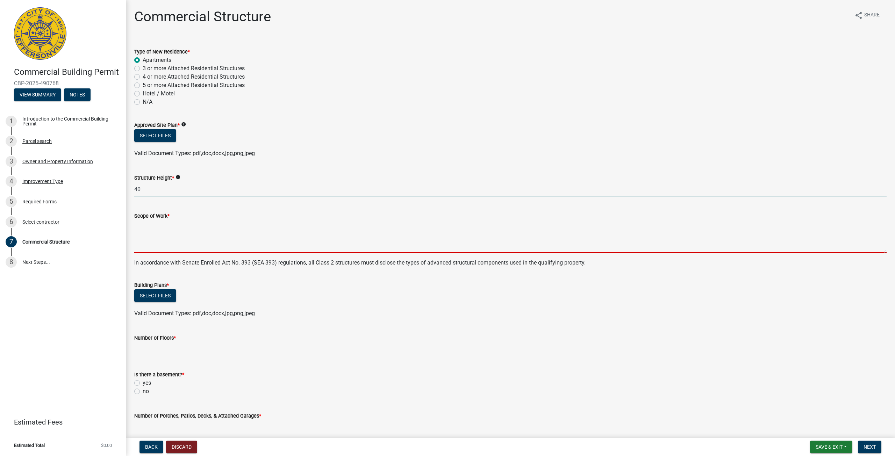
click at [193, 243] on textarea "Scope of Work *" at bounding box center [510, 236] width 752 height 33
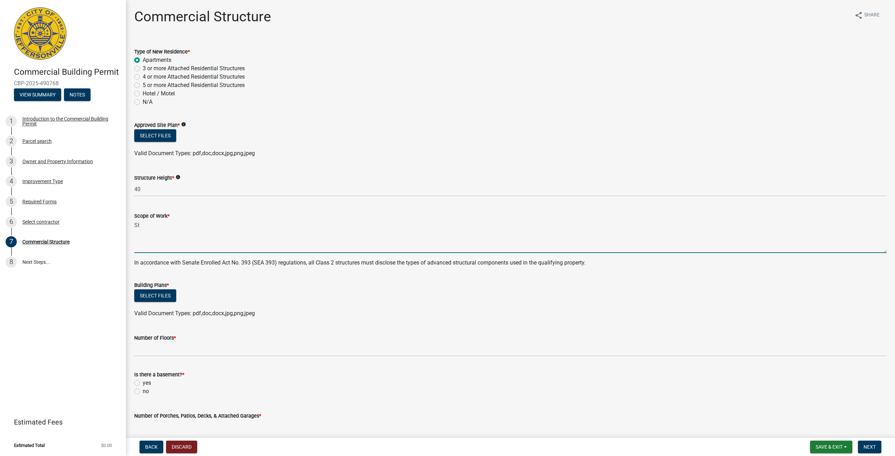
type textarea "S"
type textarea "3 Story Wood Framed Apartment Building, Sprinkled, Brick Exterior"
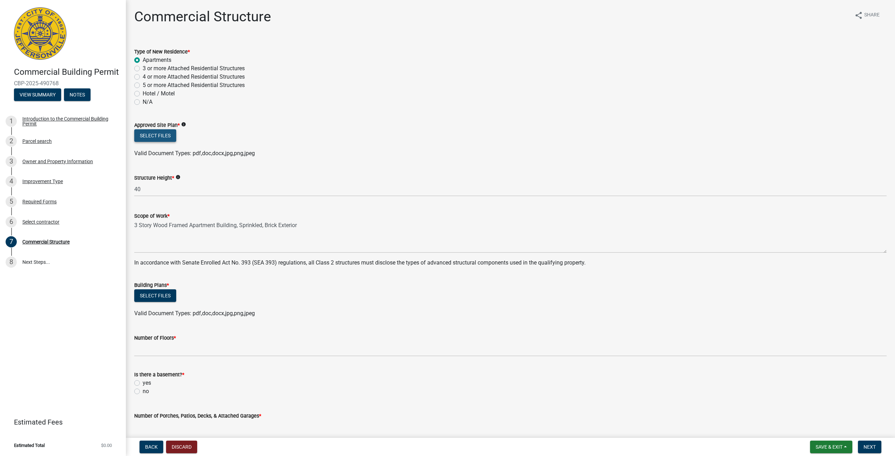
click at [146, 133] on button "Select files" at bounding box center [155, 135] width 42 height 13
click at [151, 132] on button "Select files" at bounding box center [155, 135] width 42 height 13
click at [143, 133] on button "Select files" at bounding box center [155, 135] width 42 height 13
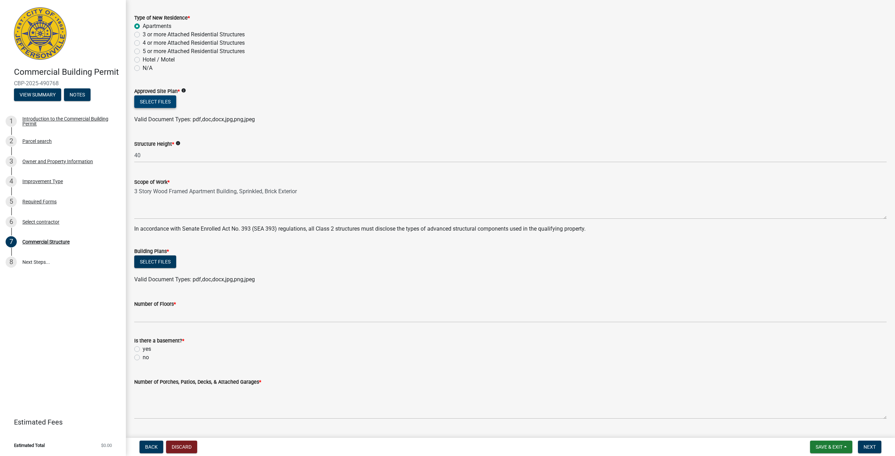
scroll to position [35, 0]
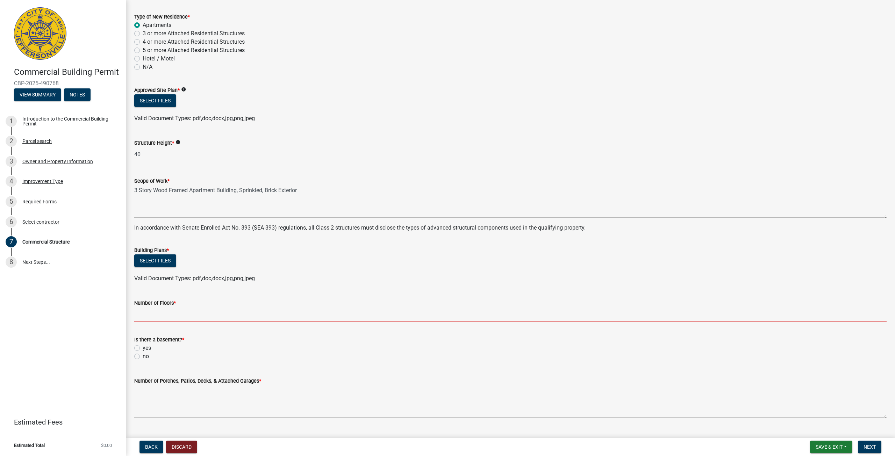
click at [177, 311] on input "Number of Floors *" at bounding box center [510, 314] width 752 height 14
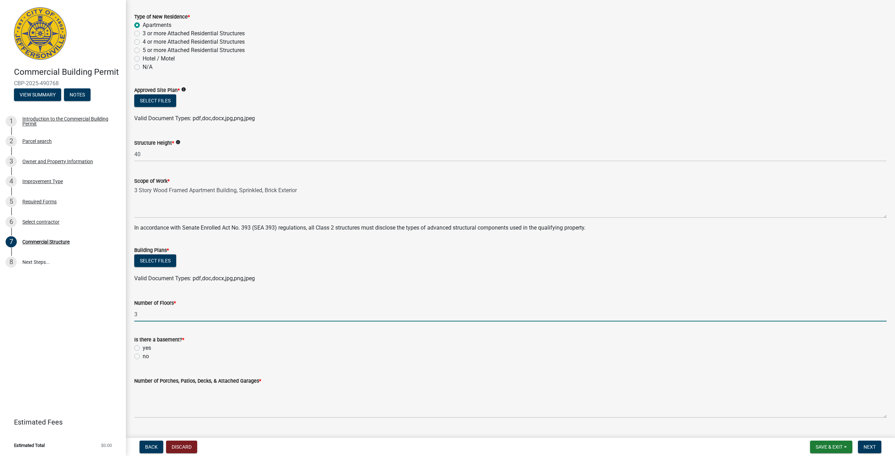
type input "3"
click at [143, 357] on label "no" at bounding box center [146, 356] width 6 height 8
click at [143, 357] on input "no" at bounding box center [145, 354] width 5 height 5
radio input "true"
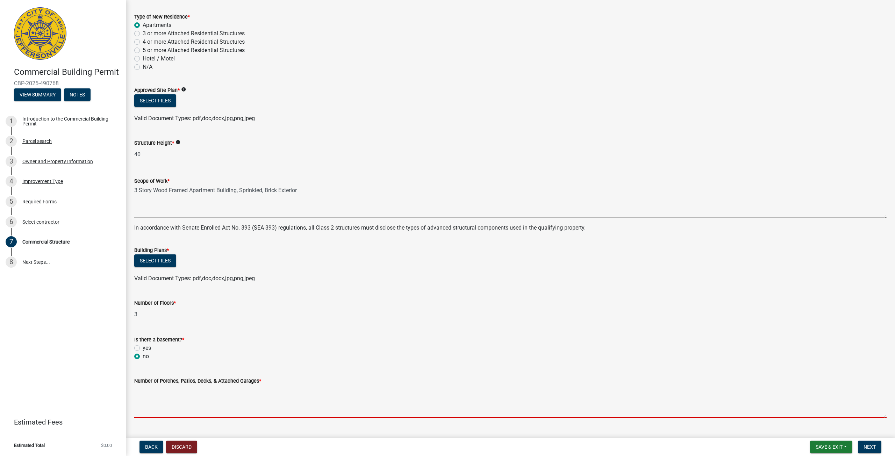
click at [157, 413] on textarea "Number of Porches, Patios, Decks, & Attached Garages *" at bounding box center [510, 401] width 752 height 33
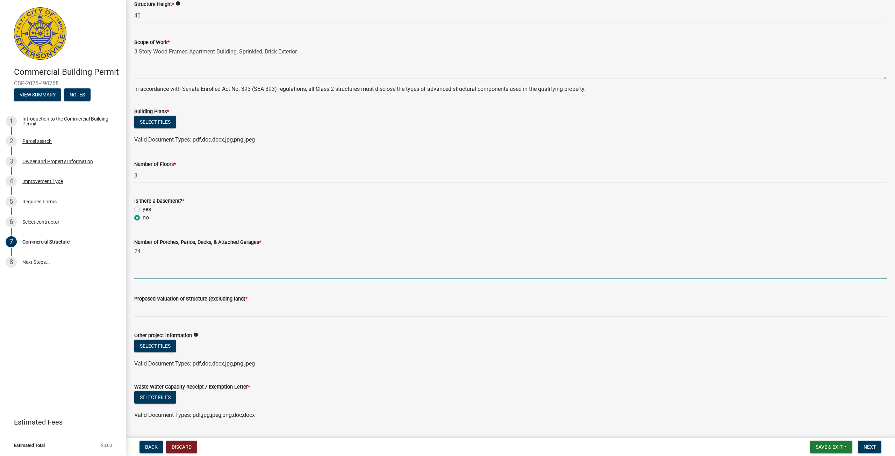
scroll to position [175, 0]
type textarea "24"
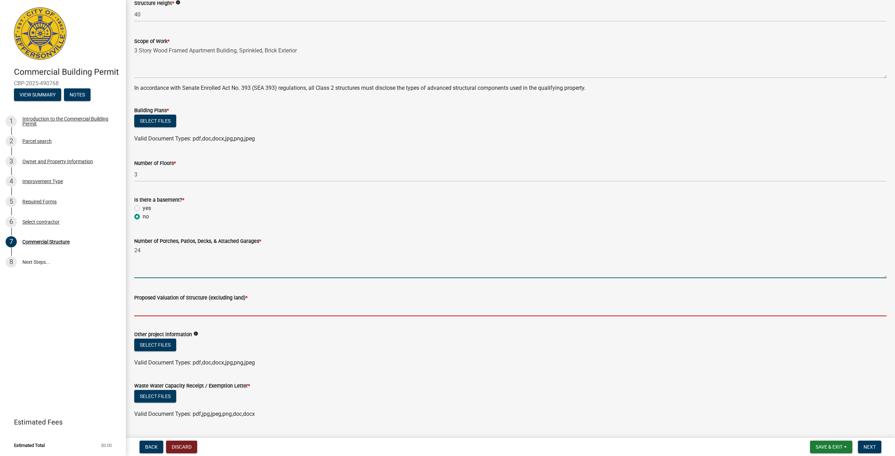
click at [195, 303] on input "Proposed Valuation of Structure (excluding land) *" at bounding box center [510, 309] width 752 height 14
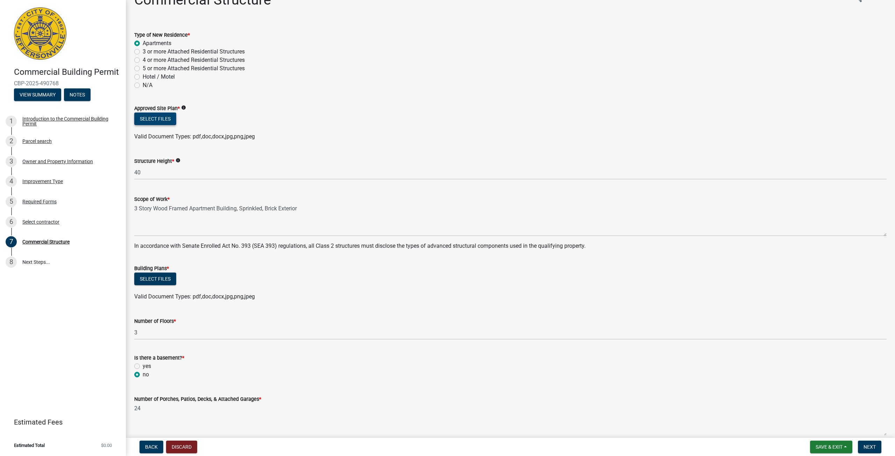
scroll to position [17, 0]
type input "2985000"
click at [168, 118] on button "Select files" at bounding box center [155, 119] width 42 height 13
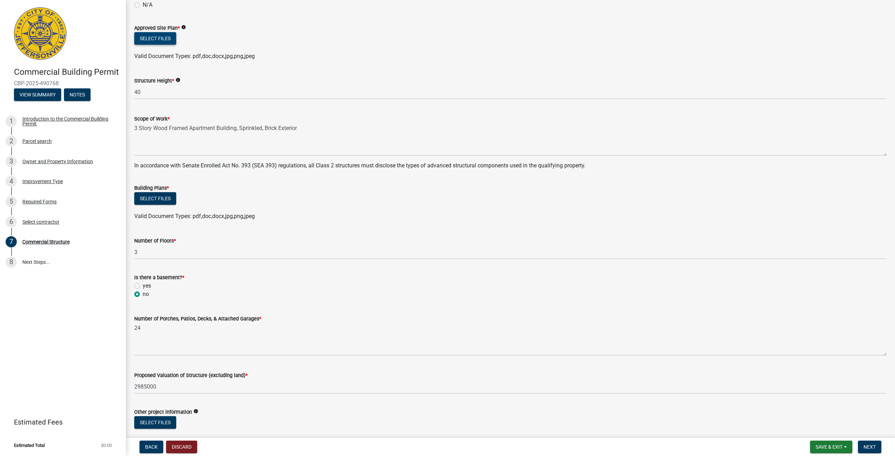
scroll to position [87, 0]
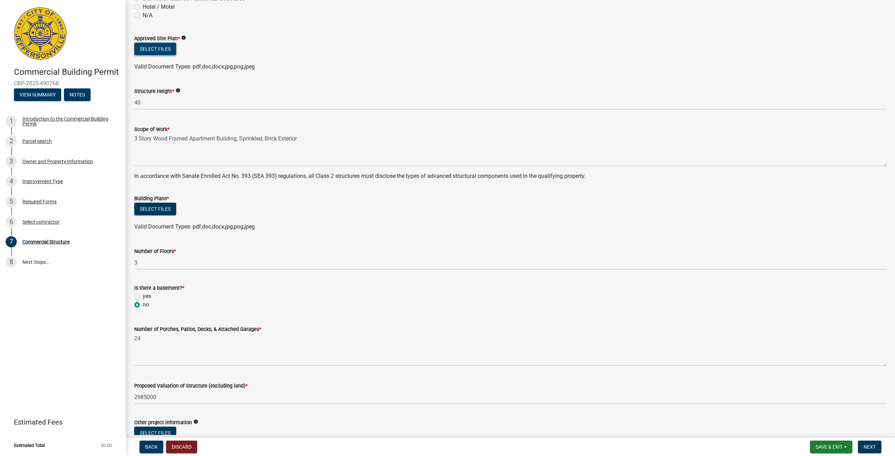
click at [161, 45] on button "Select files" at bounding box center [155, 49] width 42 height 13
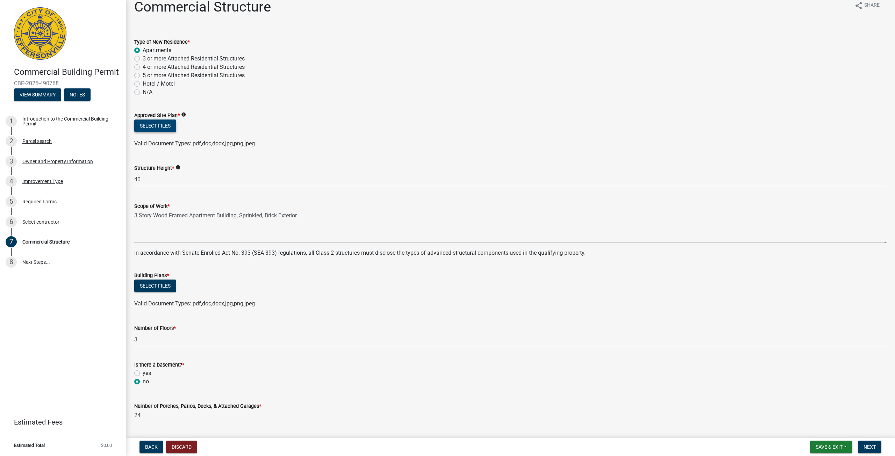
scroll to position [0, 0]
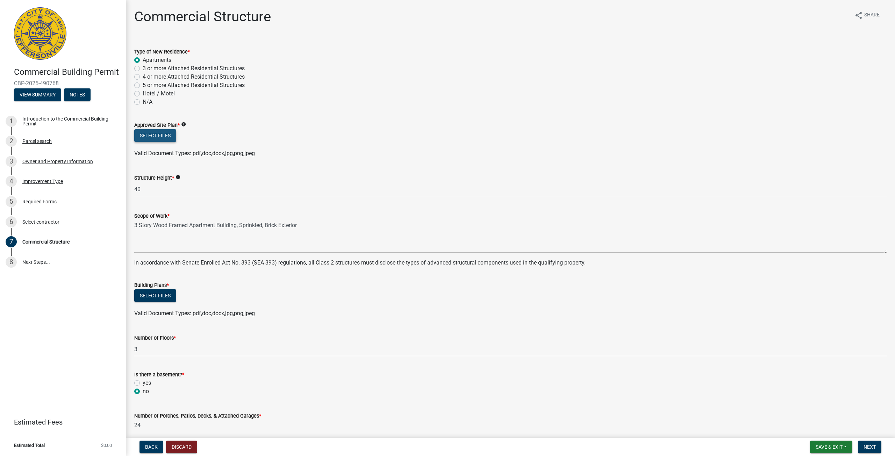
click at [164, 132] on button "Select files" at bounding box center [155, 135] width 42 height 13
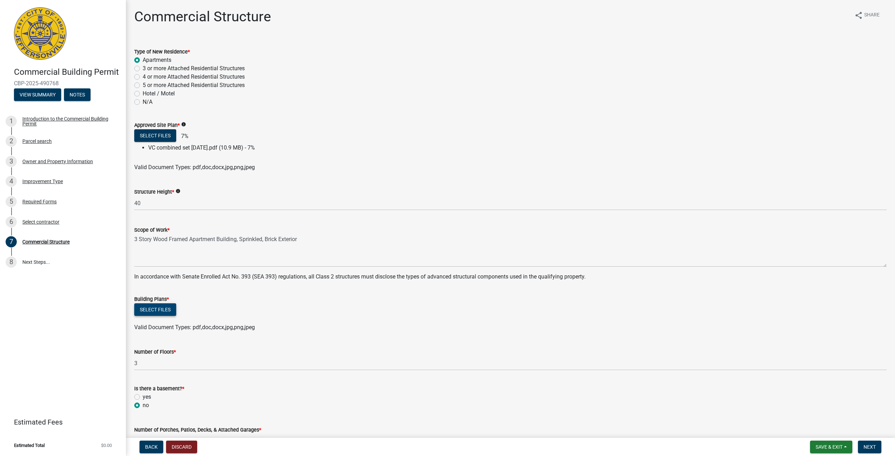
click at [162, 306] on button "Select files" at bounding box center [155, 309] width 42 height 13
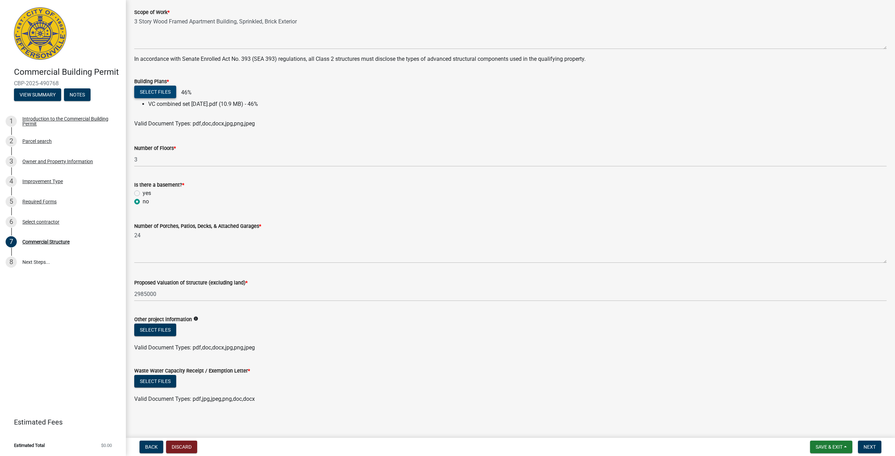
scroll to position [231, 0]
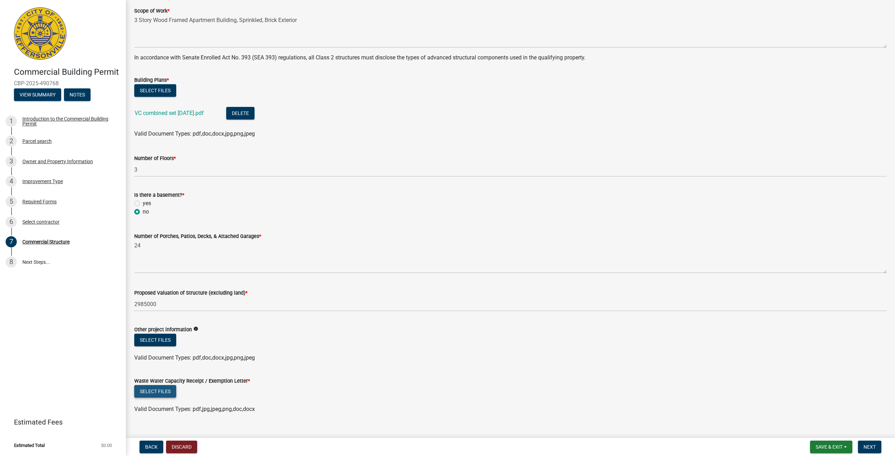
click at [154, 389] on button "Select files" at bounding box center [155, 391] width 42 height 13
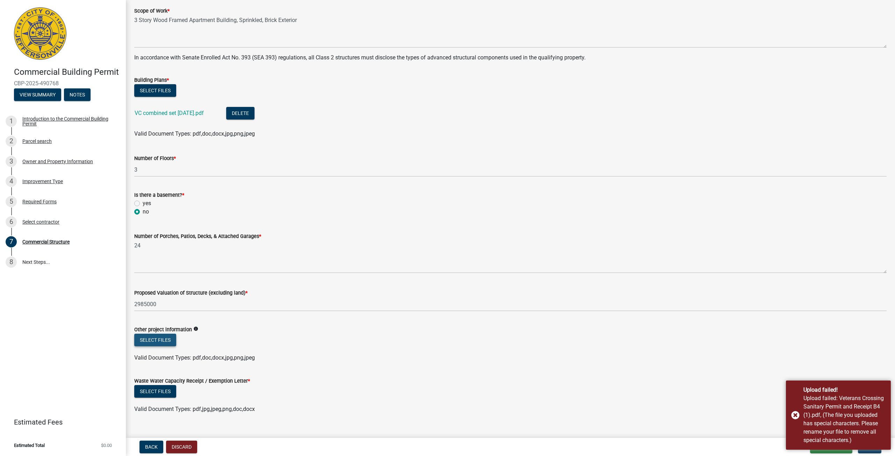
click at [156, 341] on button "Select files" at bounding box center [155, 340] width 42 height 13
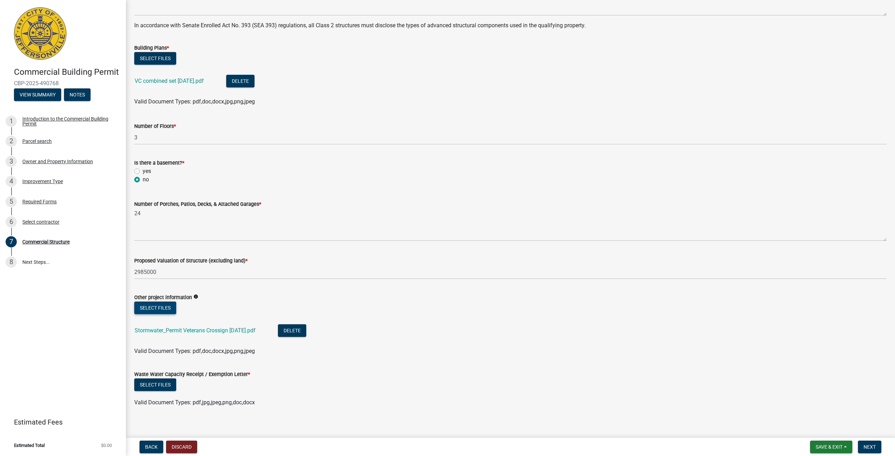
scroll to position [268, 0]
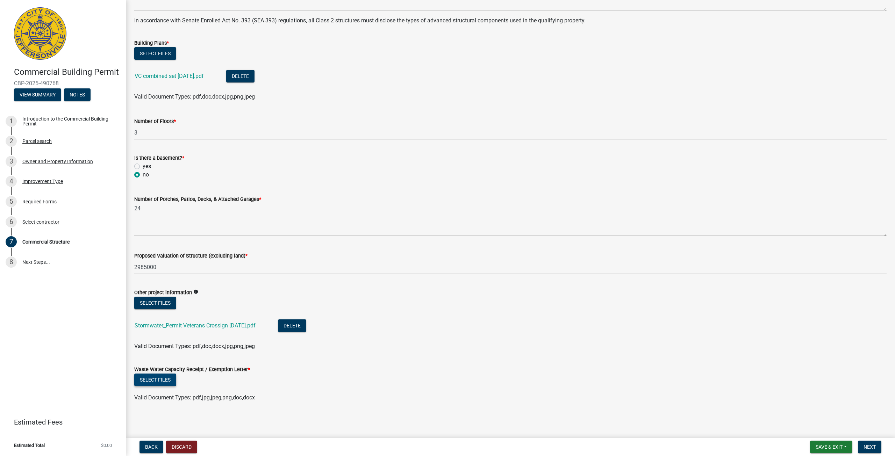
click at [170, 380] on button "Select files" at bounding box center [155, 380] width 42 height 13
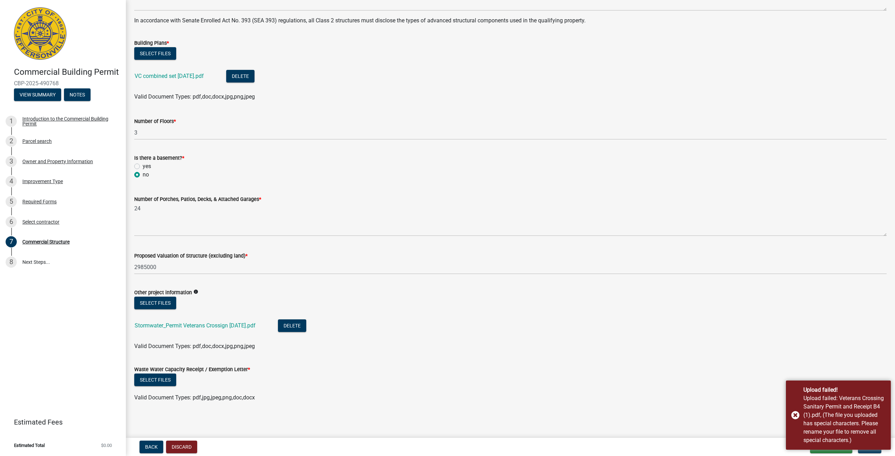
click at [402, 337] on li "Stormwater_Permit Veterans Crossign 7.17.25.pdf Delete" at bounding box center [510, 327] width 752 height 26
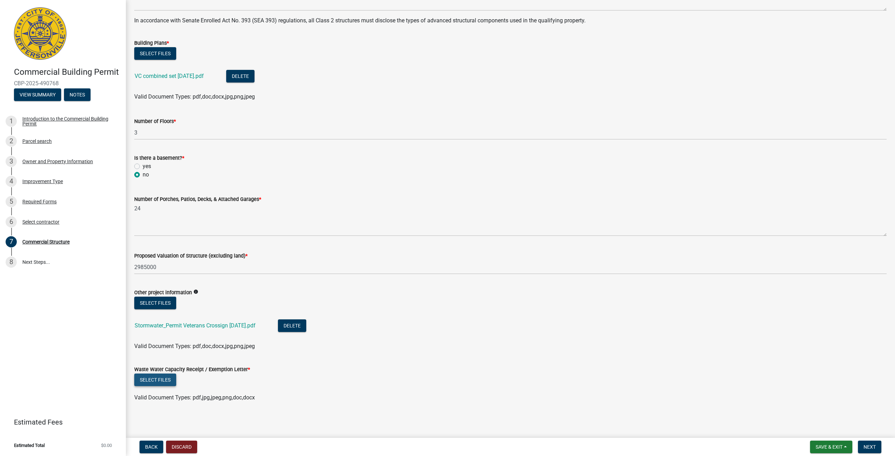
click at [159, 375] on button "Select files" at bounding box center [155, 380] width 42 height 13
click at [865, 444] on span "Next" at bounding box center [869, 447] width 12 height 6
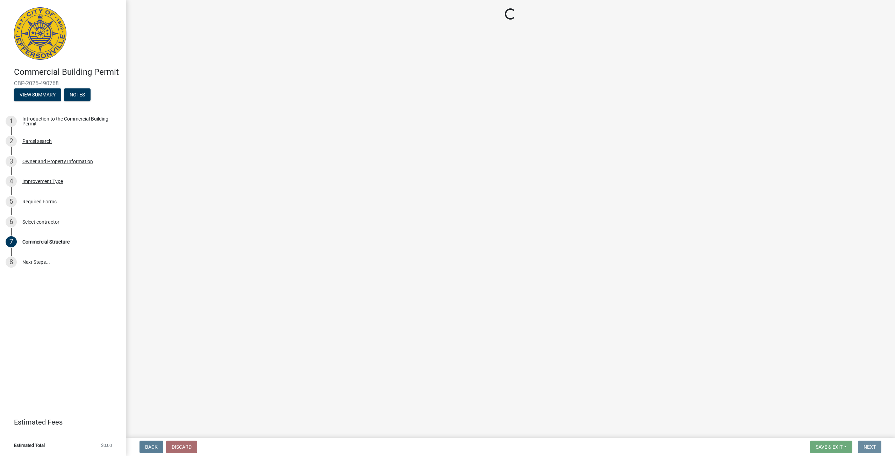
scroll to position [0, 0]
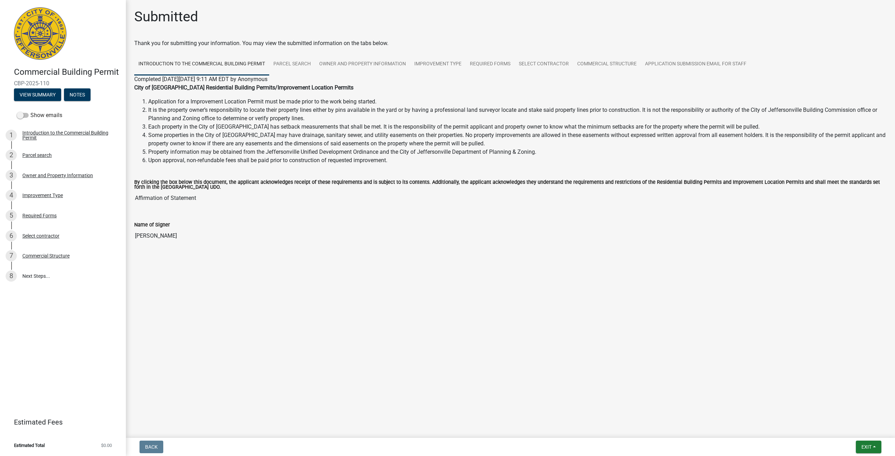
click at [232, 210] on div "By clicking the box below this document, the applicant acknowledges receipt of …" at bounding box center [510, 190] width 762 height 41
click at [165, 246] on div "Name of Signer Michael Daulton" at bounding box center [510, 230] width 762 height 38
click at [165, 226] on label "Name of Signer" at bounding box center [152, 225] width 36 height 5
click at [165, 229] on input "[PERSON_NAME]" at bounding box center [510, 236] width 752 height 14
click at [166, 204] on input "Affirmation of Statement" at bounding box center [510, 198] width 752 height 14
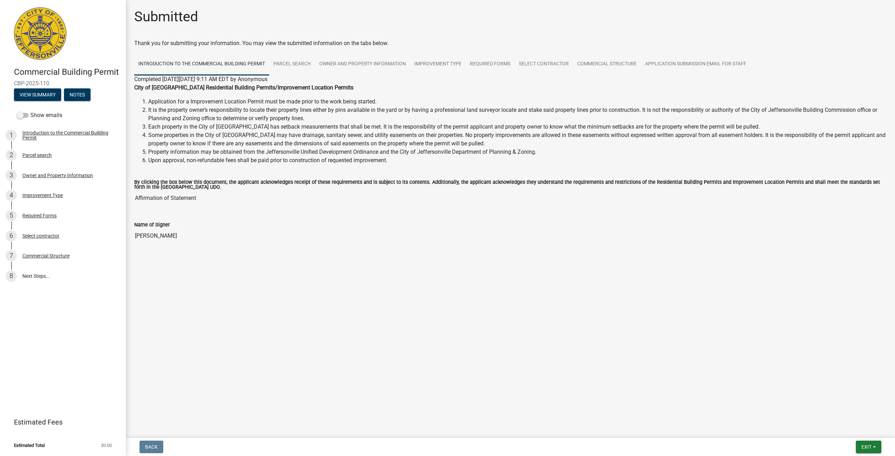
click at [170, 235] on input "[PERSON_NAME]" at bounding box center [510, 236] width 752 height 14
click at [169, 238] on input "[PERSON_NAME]" at bounding box center [510, 236] width 752 height 14
click at [198, 238] on input "[PERSON_NAME]" at bounding box center [510, 236] width 752 height 14
drag, startPoint x: 238, startPoint y: 238, endPoint x: 290, endPoint y: 225, distance: 53.1
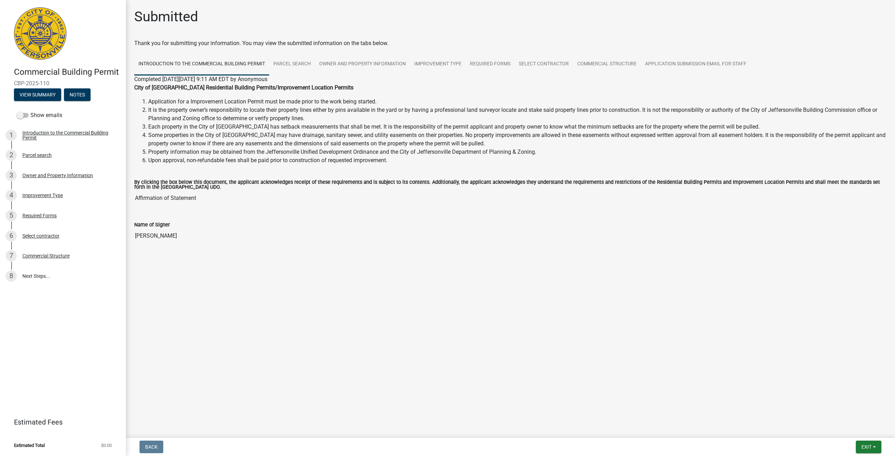
click at [240, 238] on input "[PERSON_NAME]" at bounding box center [510, 236] width 752 height 14
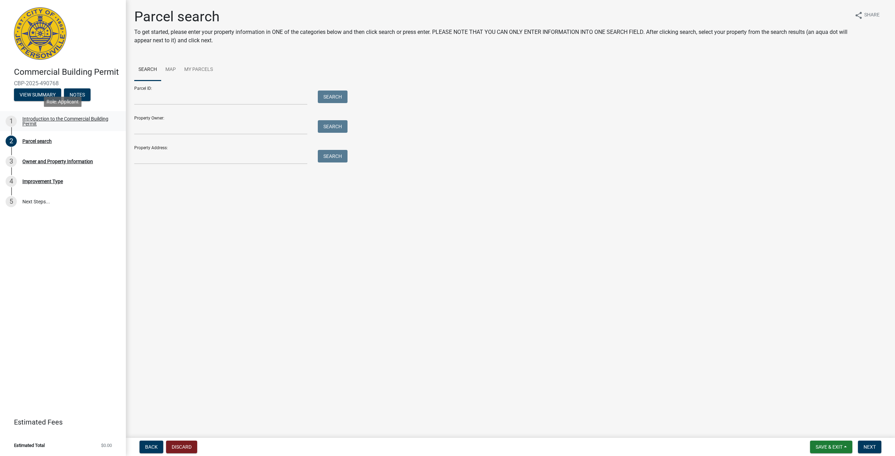
click at [62, 121] on div "Introduction to the Commercial Building Permit" at bounding box center [68, 121] width 92 height 10
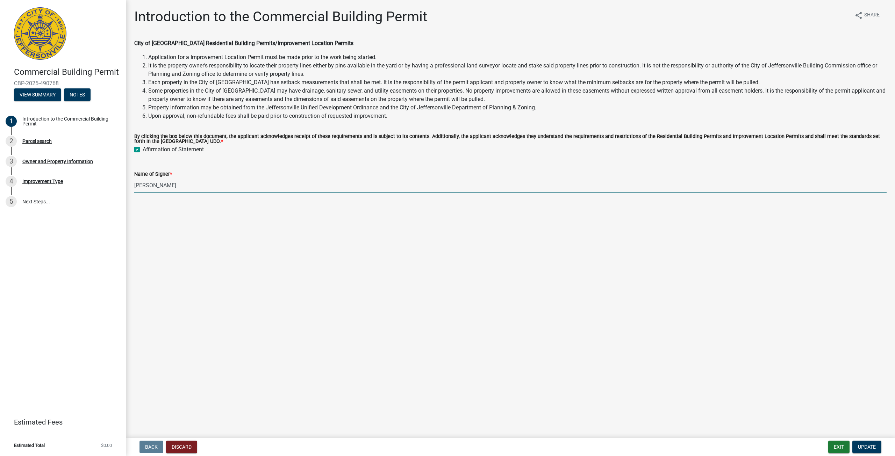
drag, startPoint x: 192, startPoint y: 189, endPoint x: 128, endPoint y: 184, distance: 64.5
click at [128, 184] on div "Introduction to the Commercial Building Permit share Share City of Jeffersonvil…" at bounding box center [510, 106] width 769 height 196
type input "John Sloan"
click at [863, 443] on button "Update" at bounding box center [866, 447] width 29 height 13
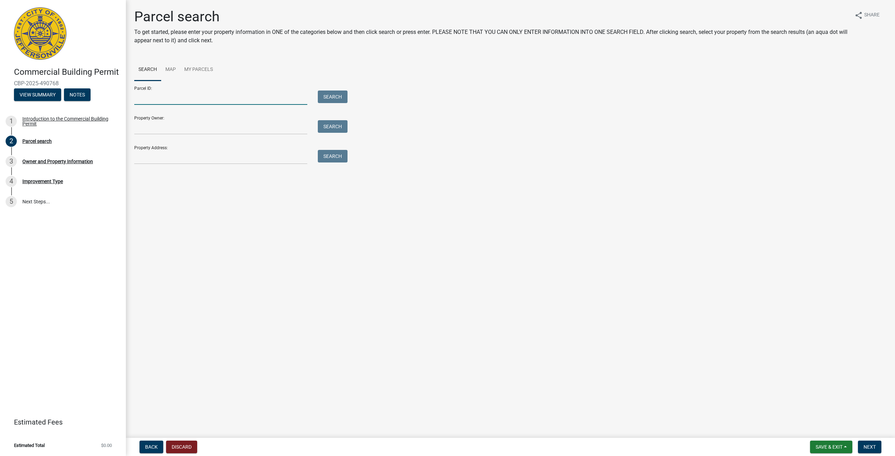
click at [215, 98] on input "Parcel ID:" at bounding box center [220, 98] width 173 height 14
type input "C"
type input "10-21-03-400-190.000-009"
click at [182, 132] on input "Property Owner:" at bounding box center [220, 127] width 173 height 14
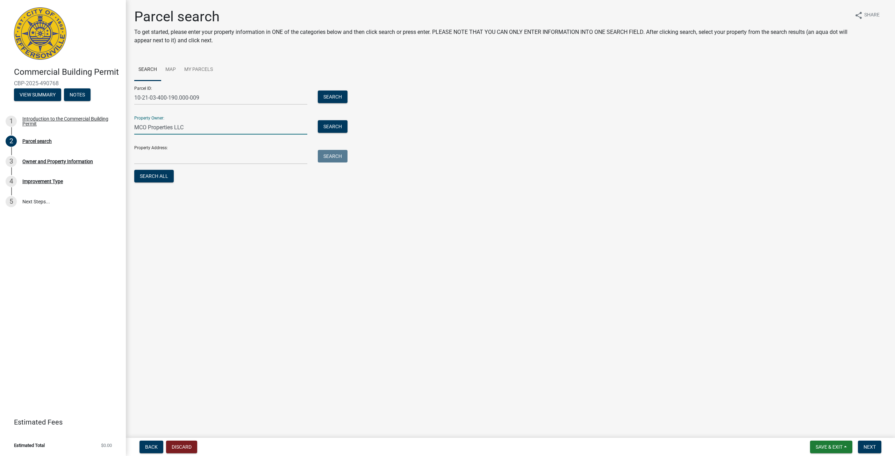
type input "MCO Properties LLC"
type input "P"
type input "3017 Charlestown Pike, Jeffersonville, IN 47130"
click at [861, 446] on button "Next" at bounding box center [869, 447] width 23 height 13
click at [169, 176] on button "Search All" at bounding box center [153, 176] width 39 height 13
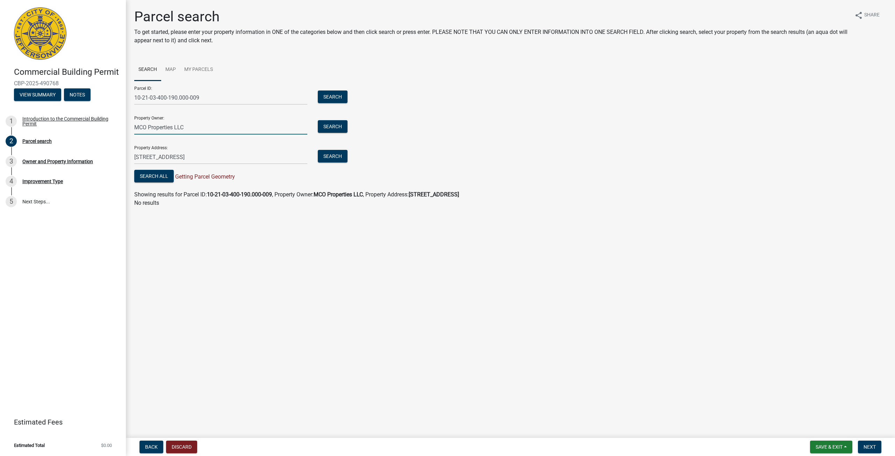
click at [226, 125] on input "MCO Properties LLC" at bounding box center [220, 127] width 173 height 14
click at [217, 202] on p "No results" at bounding box center [510, 203] width 752 height 8
click at [865, 443] on button "Next" at bounding box center [869, 447] width 23 height 13
click at [170, 171] on button "Search All" at bounding box center [153, 176] width 39 height 13
click at [173, 71] on link "Map" at bounding box center [170, 70] width 19 height 22
